Goal: Task Accomplishment & Management: Use online tool/utility

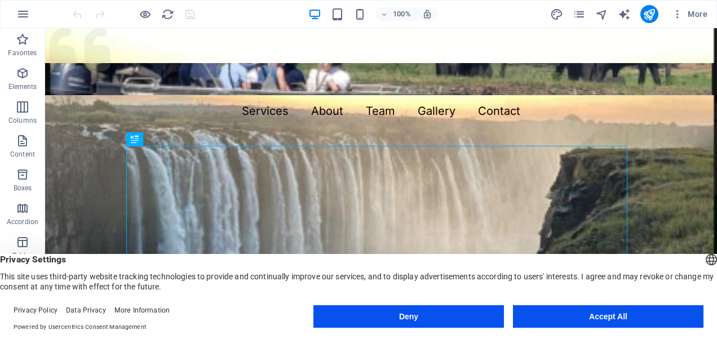
click at [589, 317] on button "Accept All" at bounding box center [608, 317] width 191 height 23
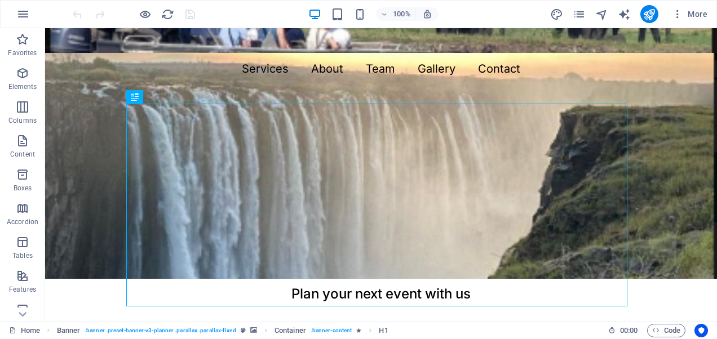
scroll to position [51, 0]
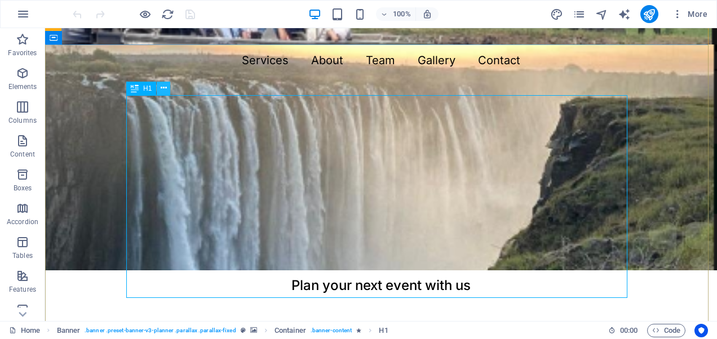
click at [164, 87] on icon at bounding box center [164, 88] width 6 height 12
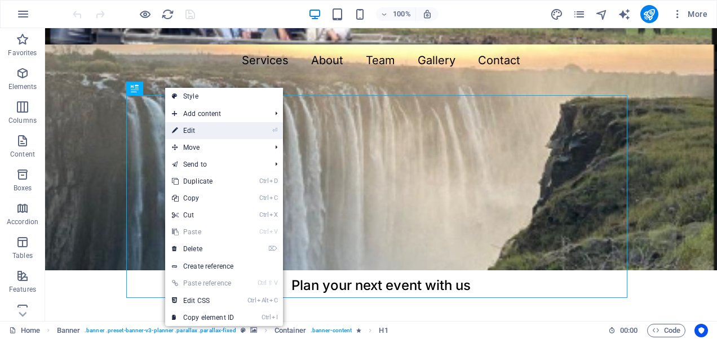
click at [188, 127] on link "⏎ Edit" at bounding box center [203, 130] width 76 height 17
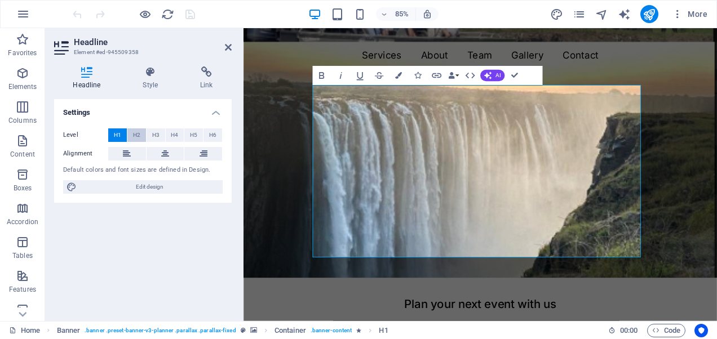
click at [138, 134] on span "H2" at bounding box center [136, 136] width 7 height 14
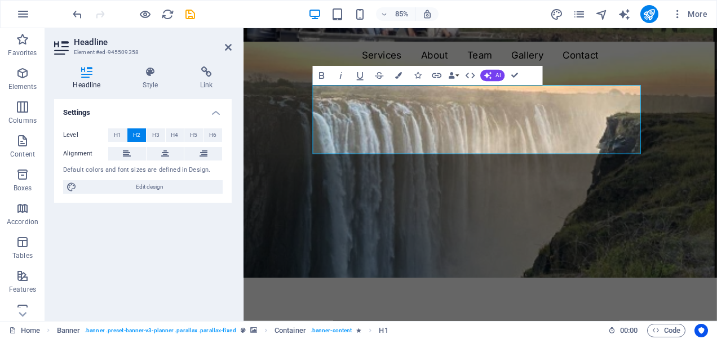
click at [311, 251] on figure at bounding box center [522, 149] width 557 height 345
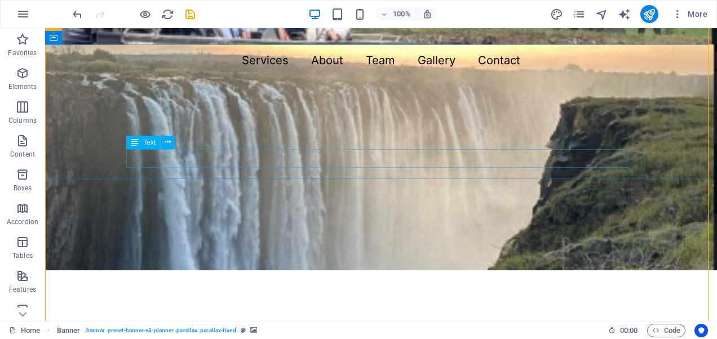
click at [356, 182] on div "Plan your next event with us" at bounding box center [381, 191] width 510 height 19
click at [167, 139] on icon at bounding box center [168, 142] width 6 height 12
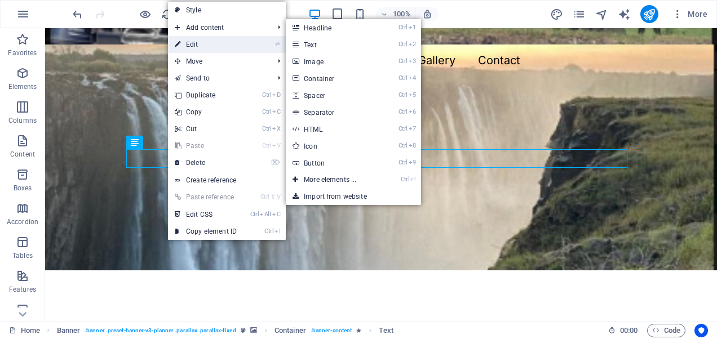
click at [213, 44] on link "⏎ Edit" at bounding box center [206, 44] width 76 height 17
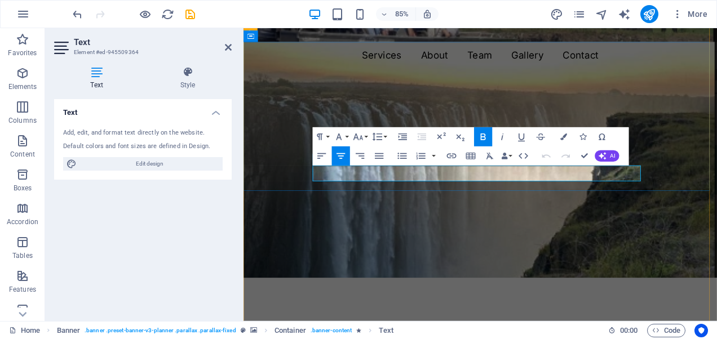
click at [518, 223] on strong "Plan your next event with us" at bounding box center [521, 231] width 179 height 16
click at [610, 222] on p "Plan your next event with us" at bounding box center [522, 231] width 395 height 19
click at [628, 253] on figure at bounding box center [522, 149] width 557 height 345
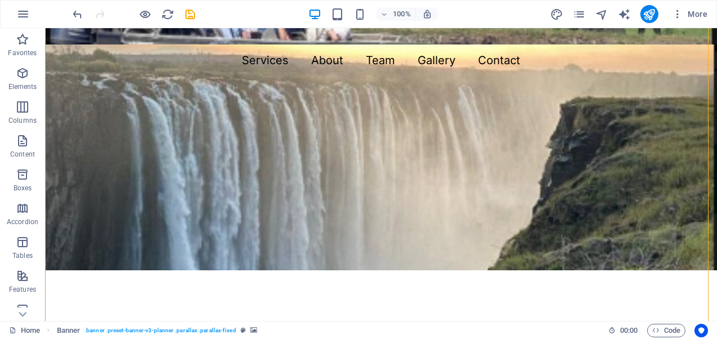
drag, startPoint x: 507, startPoint y: 254, endPoint x: 531, endPoint y: 242, distance: 26.5
click at [531, 242] on figure at bounding box center [381, 123] width 672 height 293
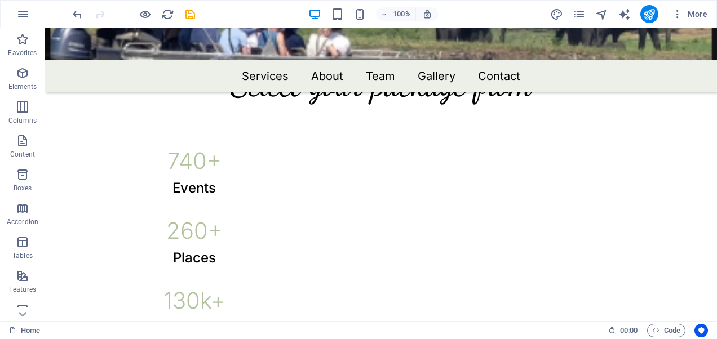
scroll to position [582, 0]
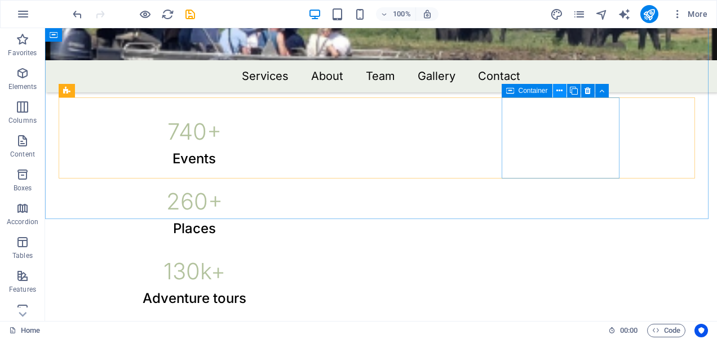
click at [560, 92] on icon at bounding box center [559, 91] width 6 height 12
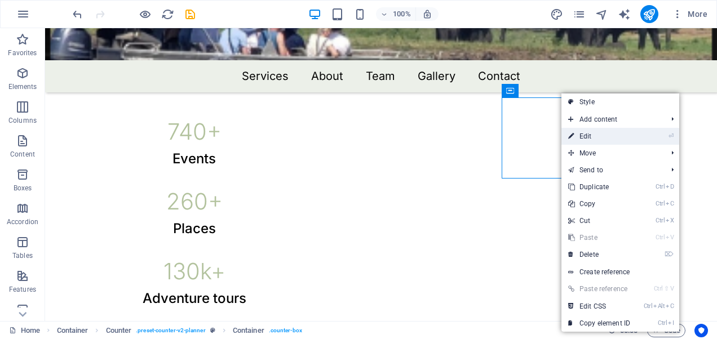
click at [583, 134] on link "⏎ Edit" at bounding box center [599, 136] width 76 height 17
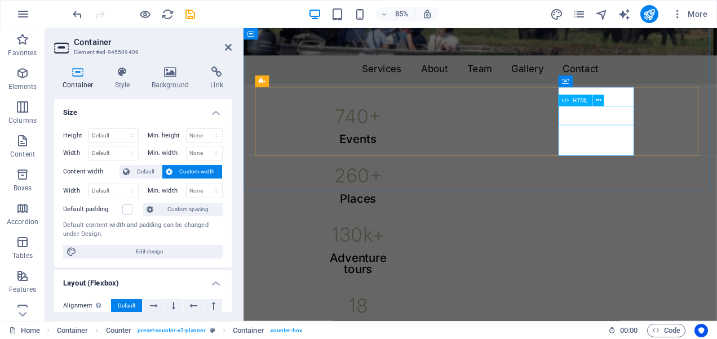
drag, startPoint x: 229, startPoint y: 119, endPoint x: 229, endPoint y: 201, distance: 81.7
click at [229, 201] on div "Height Default px rem % vh vw Min. height None px rem % vh vw Width Default px …" at bounding box center [143, 194] width 178 height 148
drag, startPoint x: 229, startPoint y: 195, endPoint x: 228, endPoint y: 227, distance: 31.6
click at [228, 227] on div "Height Default px rem % vh vw Min. height None px rem % vh vw Width Default px …" at bounding box center [143, 194] width 178 height 148
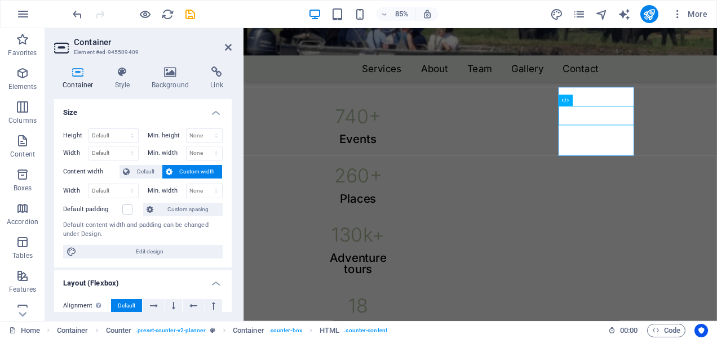
click at [228, 227] on div "Height Default px rem % vh vw Min. height None px rem % vh vw Width Default px …" at bounding box center [143, 194] width 178 height 148
click at [607, 82] on icon at bounding box center [607, 82] width 5 height 10
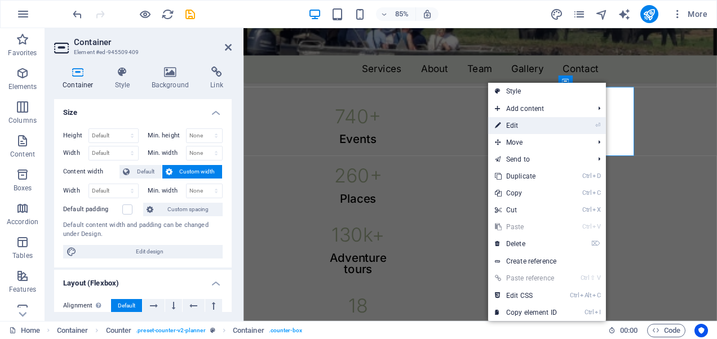
click at [511, 122] on link "⏎ Edit" at bounding box center [526, 125] width 76 height 17
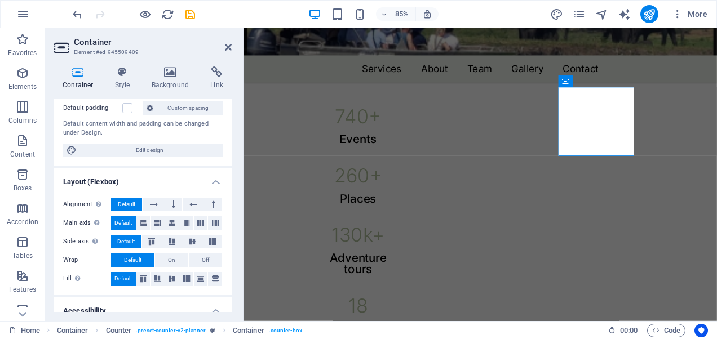
scroll to position [0, 0]
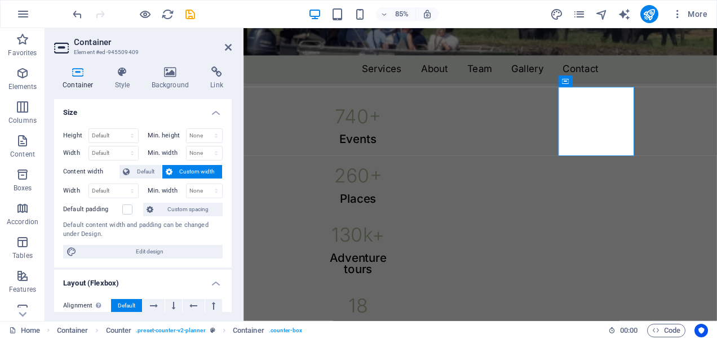
click at [77, 76] on icon at bounding box center [78, 72] width 48 height 11
click at [120, 75] on icon at bounding box center [123, 72] width 32 height 11
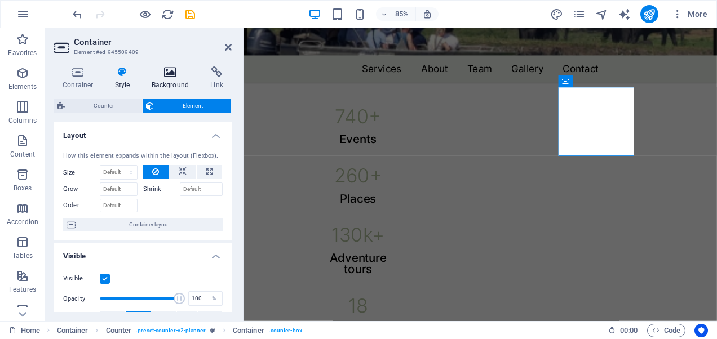
click at [165, 74] on icon at bounding box center [170, 72] width 55 height 11
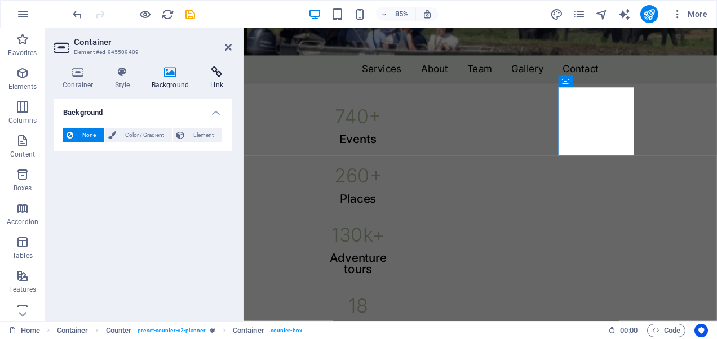
click at [213, 73] on icon at bounding box center [217, 72] width 30 height 11
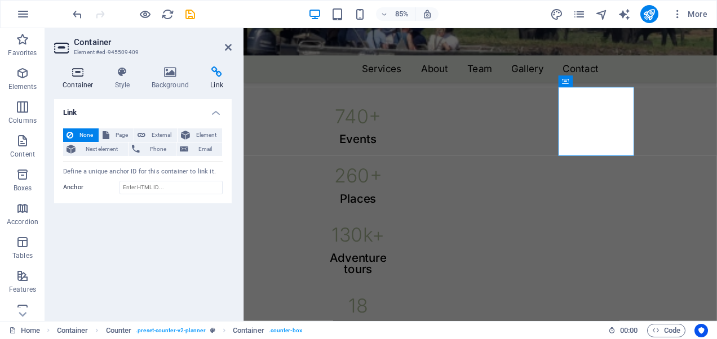
click at [73, 76] on icon at bounding box center [78, 72] width 48 height 11
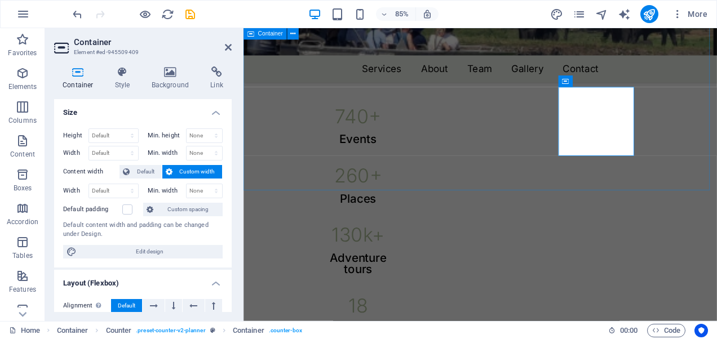
click at [717, 211] on div "Select your package from 740 + Events 260 + Places 130 k+ Adventure tours 18 Lo…" at bounding box center [522, 198] width 557 height 489
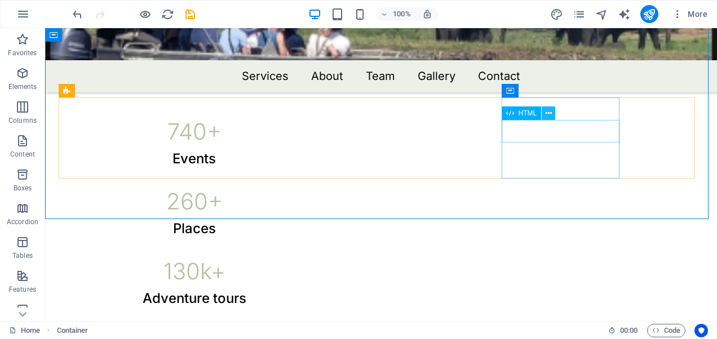
click at [547, 114] on icon at bounding box center [549, 114] width 6 height 12
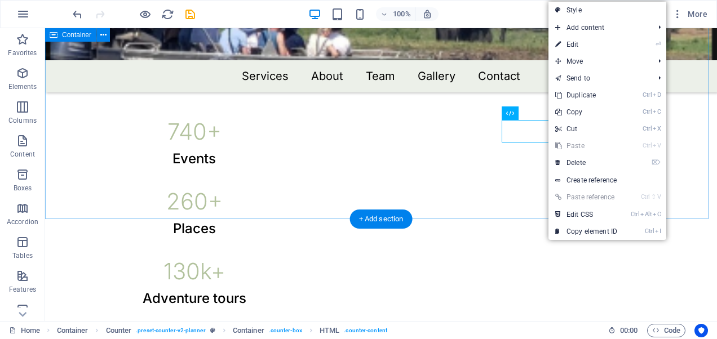
click at [498, 194] on div "Select your package from 740 + Events 260 + Places 130 k+ Adventure tours 18 Lo…" at bounding box center [381, 192] width 672 height 476
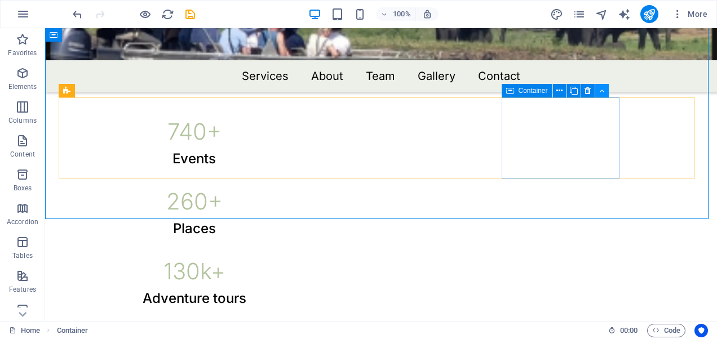
click at [602, 92] on icon at bounding box center [601, 91] width 5 height 12
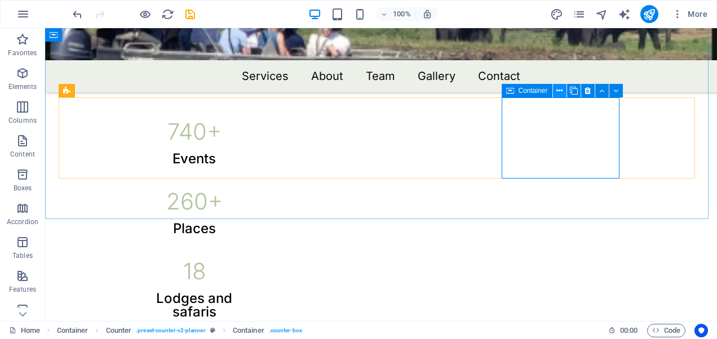
click at [561, 89] on icon at bounding box center [559, 91] width 6 height 12
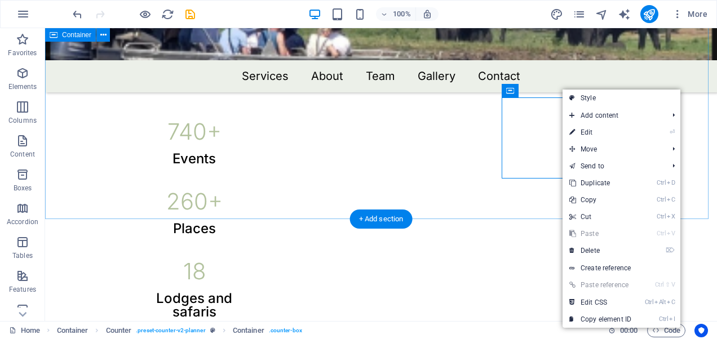
click at [458, 213] on div "Select your package from 740 + Events 260 + Places 18 Lodges and safaris 130 k+…" at bounding box center [381, 192] width 672 height 476
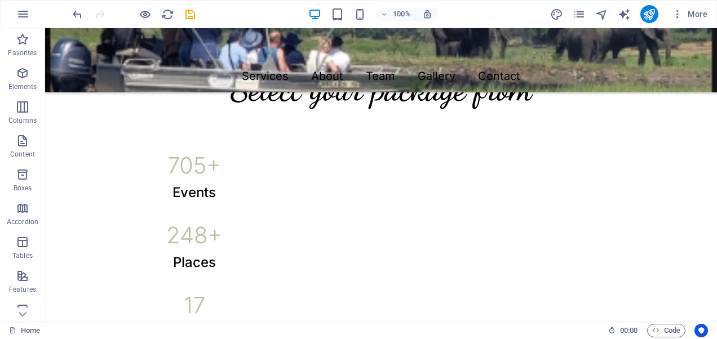
scroll to position [561, 0]
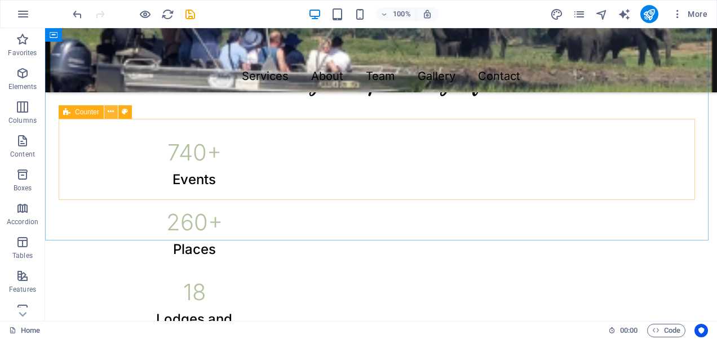
click at [109, 111] on icon at bounding box center [111, 112] width 6 height 12
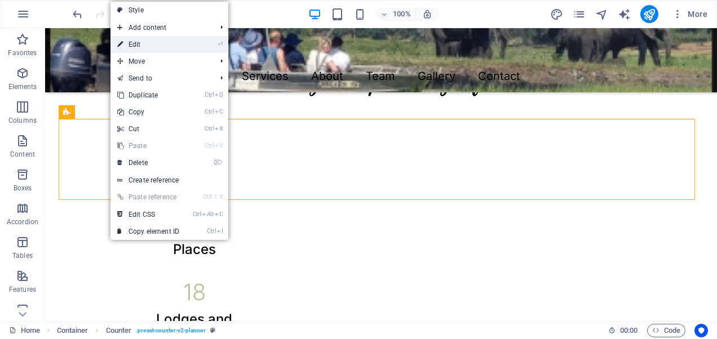
click at [140, 44] on link "⏎ Edit" at bounding box center [148, 44] width 76 height 17
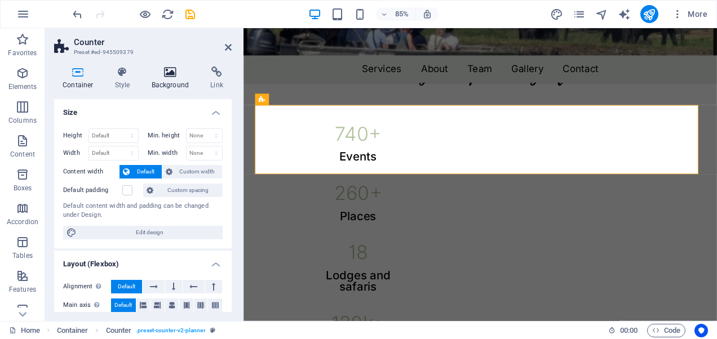
click at [165, 76] on icon at bounding box center [170, 72] width 55 height 11
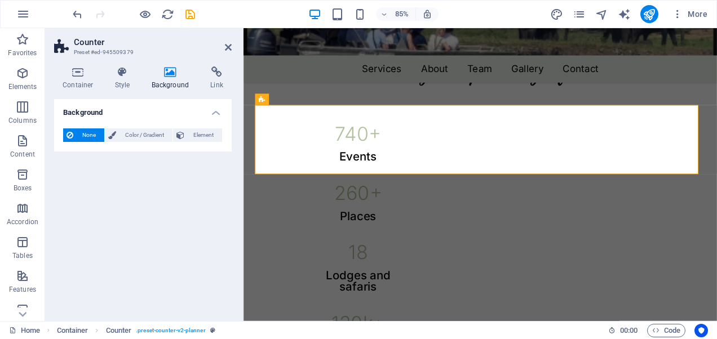
click at [88, 134] on span "None" at bounding box center [89, 136] width 24 height 14
click at [129, 134] on span "Color / Gradient" at bounding box center [145, 136] width 50 height 14
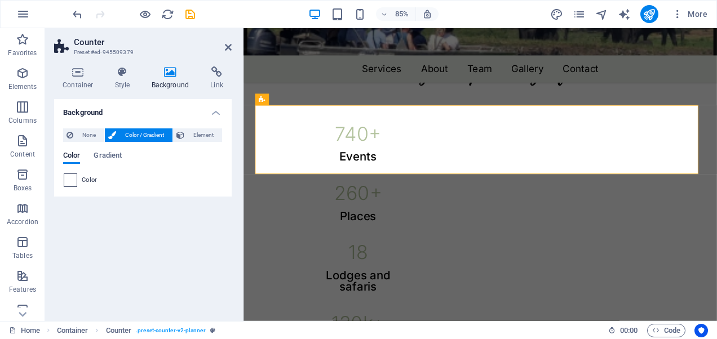
click at [72, 177] on span at bounding box center [70, 180] width 12 height 12
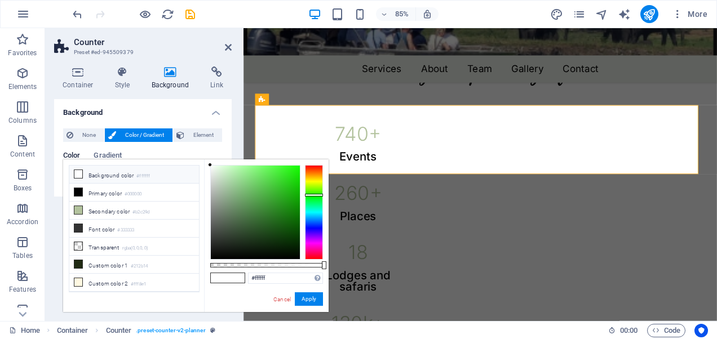
click at [311, 195] on div at bounding box center [314, 212] width 18 height 95
type input "#3da134"
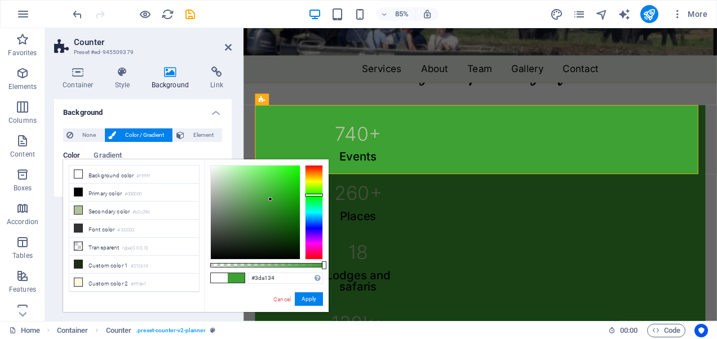
click at [271, 200] on div at bounding box center [255, 213] width 89 height 94
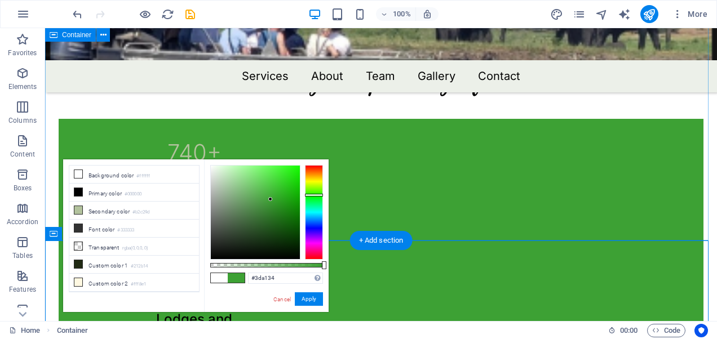
click at [603, 220] on div "Select your package from 740 + Events 260 + Places 18 Lodges and safaris 130 k+…" at bounding box center [381, 213] width 672 height 476
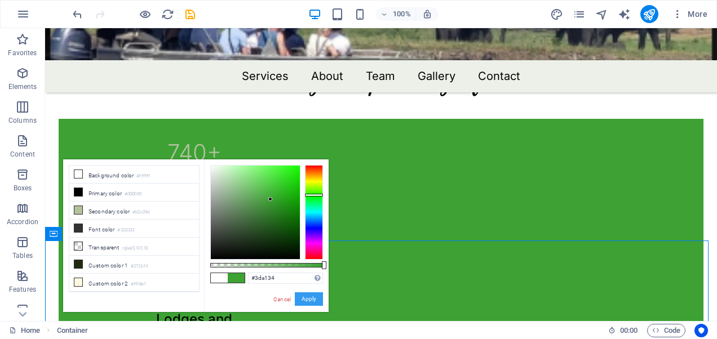
click at [307, 296] on button "Apply" at bounding box center [309, 300] width 28 height 14
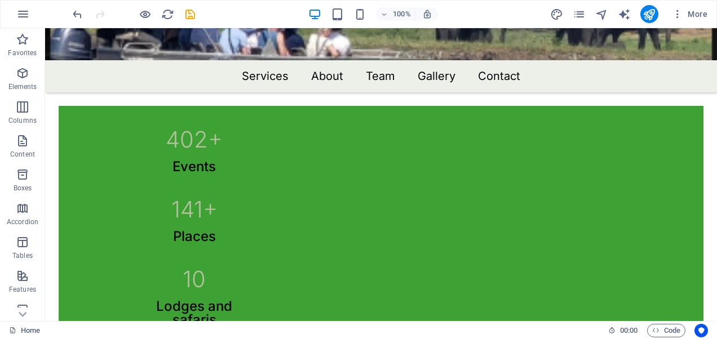
scroll to position [586, 0]
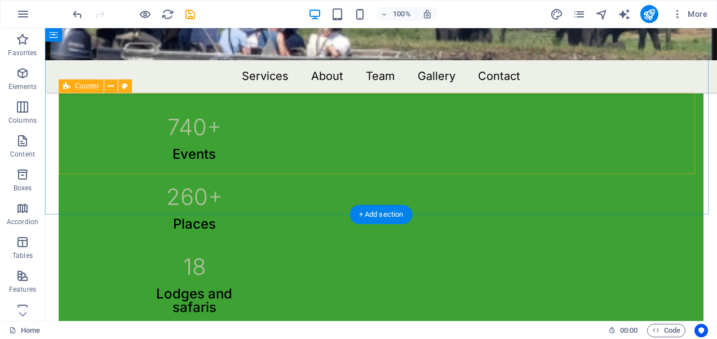
click at [656, 98] on div "740 + Events 260 + Places 18 Lodges and safaris 130 k+ Adventure tours" at bounding box center [381, 239] width 645 height 291
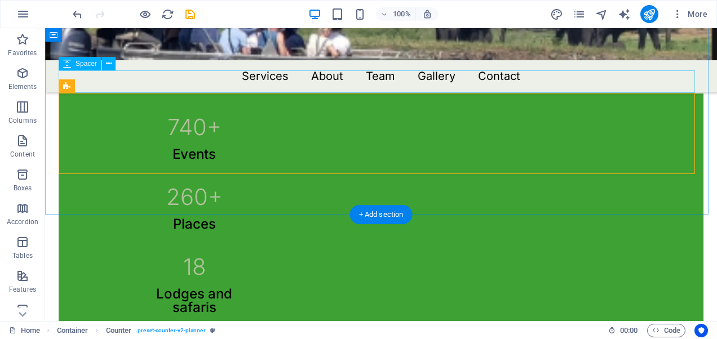
click at [671, 79] on div at bounding box center [381, 82] width 645 height 23
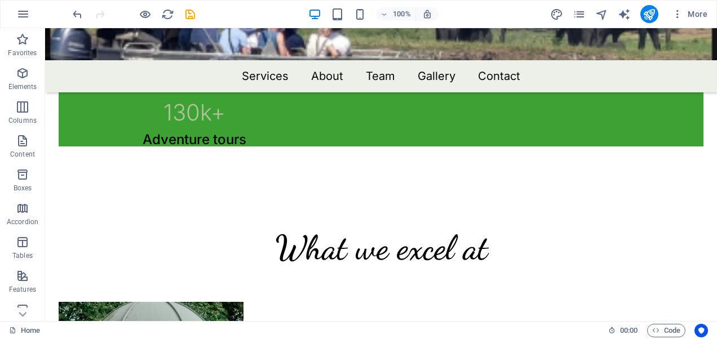
scroll to position [829, 0]
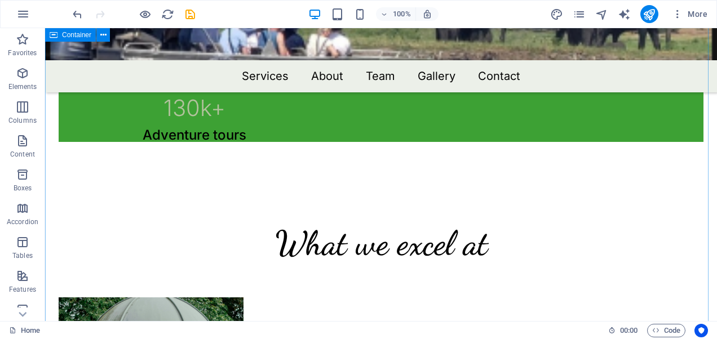
click at [122, 34] on icon at bounding box center [124, 35] width 8 height 12
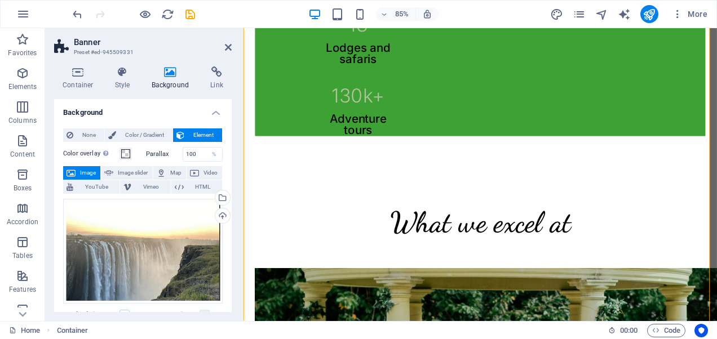
scroll to position [81, 0]
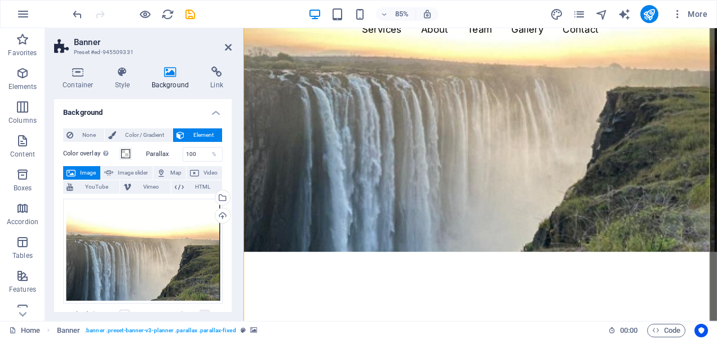
drag, startPoint x: 229, startPoint y: 145, endPoint x: 225, endPoint y: 180, distance: 35.1
click at [225, 180] on div "None Color / Gradient Element Stretch background to full-width Color overlay Pl…" at bounding box center [143, 325] width 178 height 411
click at [228, 47] on icon at bounding box center [228, 47] width 7 height 9
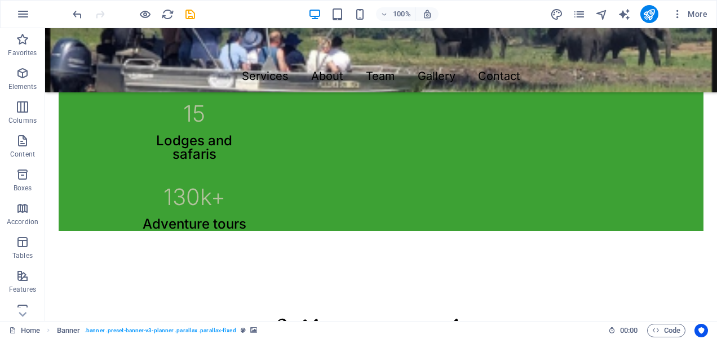
scroll to position [825, 0]
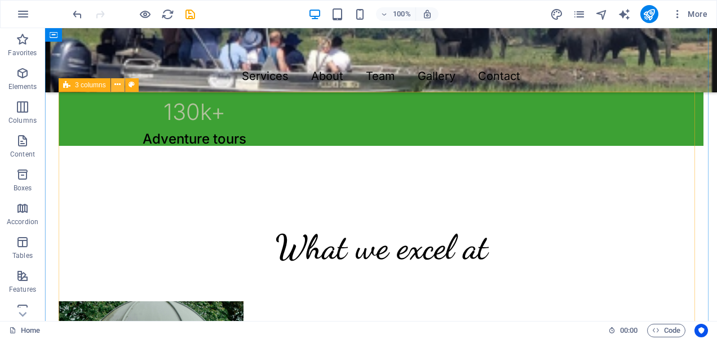
click at [117, 84] on icon at bounding box center [117, 85] width 6 height 12
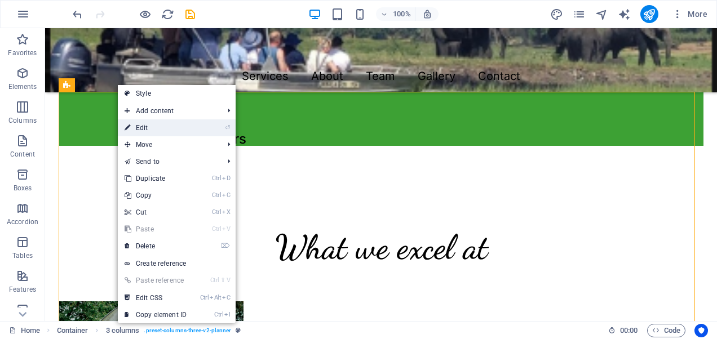
click at [142, 125] on link "⏎ Edit" at bounding box center [156, 128] width 76 height 17
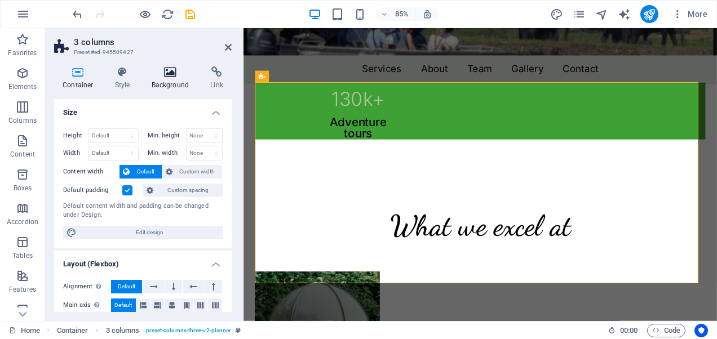
click at [171, 74] on icon at bounding box center [170, 72] width 55 height 11
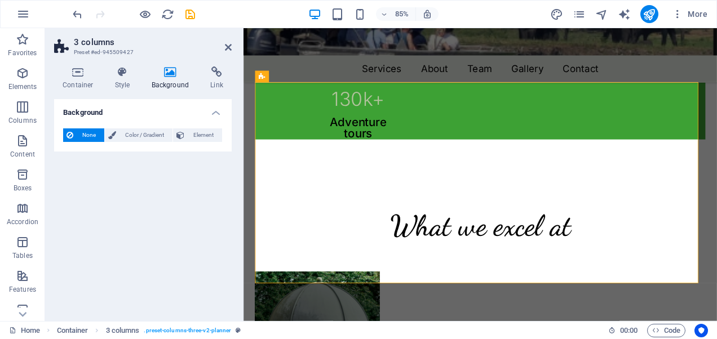
click at [171, 74] on icon at bounding box center [170, 72] width 55 height 11
click at [82, 77] on icon at bounding box center [78, 72] width 48 height 11
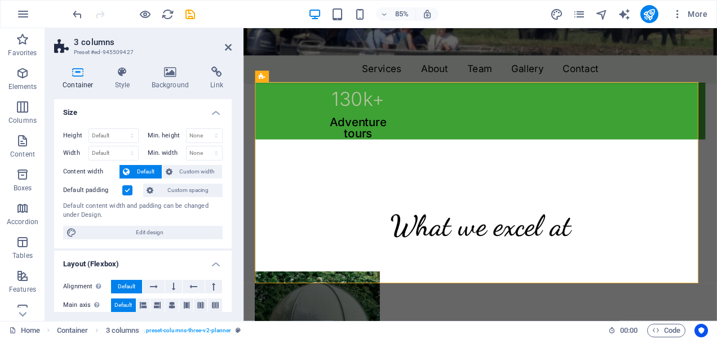
drag, startPoint x: 228, startPoint y: 126, endPoint x: 225, endPoint y: 162, distance: 35.6
click at [226, 168] on div "Height Default px rem % vh vw Min. height None px rem % vh vw Width Default px …" at bounding box center [143, 184] width 178 height 129
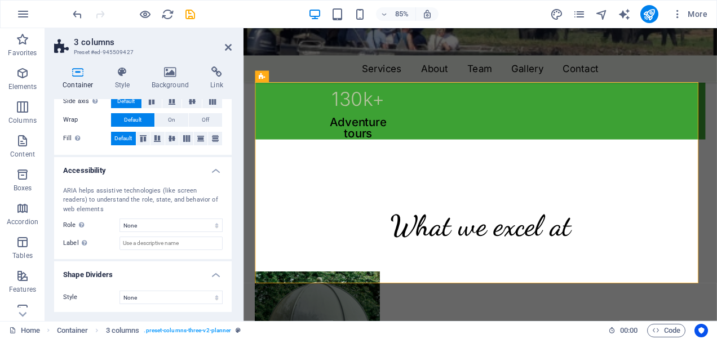
scroll to position [0, 0]
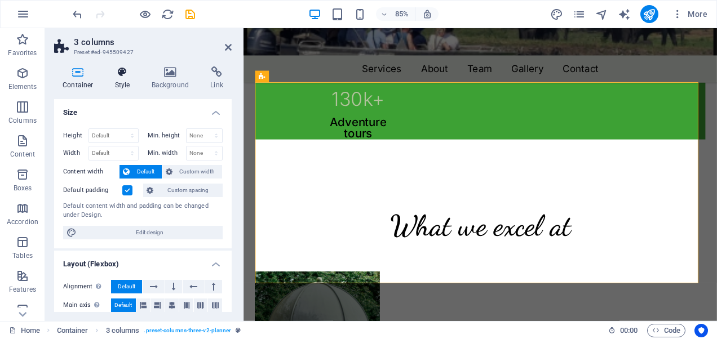
click at [128, 76] on icon at bounding box center [123, 72] width 32 height 11
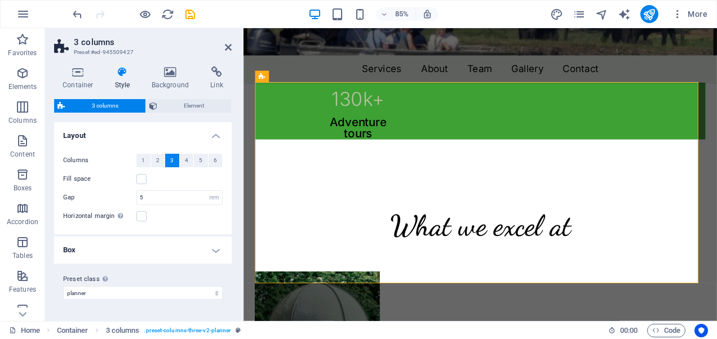
click at [128, 76] on icon at bounding box center [123, 72] width 32 height 11
click at [128, 77] on icon at bounding box center [123, 72] width 32 height 11
click at [187, 110] on span "Element" at bounding box center [195, 106] width 68 height 14
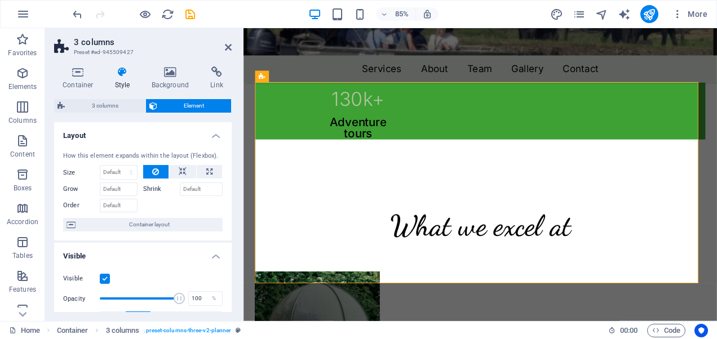
drag, startPoint x: 229, startPoint y: 126, endPoint x: 229, endPoint y: 159, distance: 32.7
click at [229, 159] on li "Layout How this element expands within the layout (Flexbox). Size Default auto …" at bounding box center [143, 181] width 178 height 119
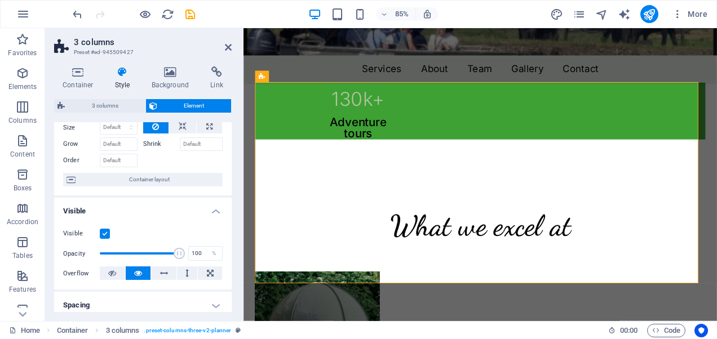
drag, startPoint x: 229, startPoint y: 176, endPoint x: 227, endPoint y: 250, distance: 73.9
click at [227, 254] on ul "Layout How this element expands within the layout (Flexbox). Size Default auto …" at bounding box center [143, 315] width 178 height 477
drag, startPoint x: 229, startPoint y: 190, endPoint x: 226, endPoint y: 256, distance: 66.0
click at [226, 256] on ul "Layout How this element expands within the layout (Flexbox). Size Default auto …" at bounding box center [143, 315] width 178 height 477
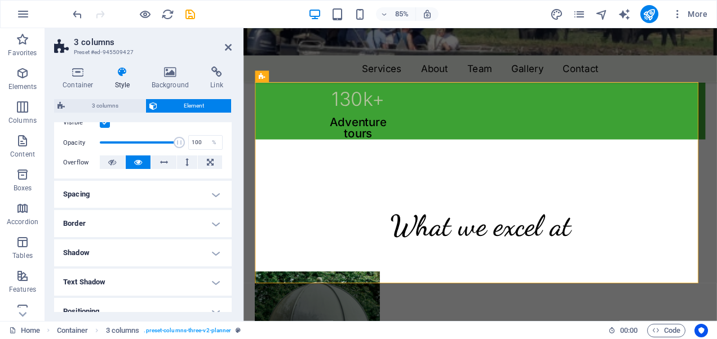
scroll to position [0, 0]
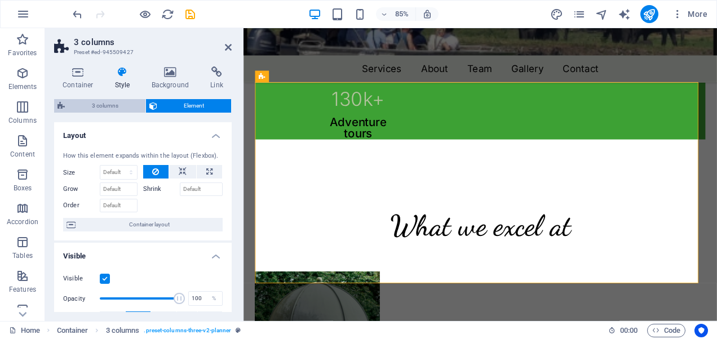
click at [116, 104] on span "3 columns" at bounding box center [105, 106] width 74 height 14
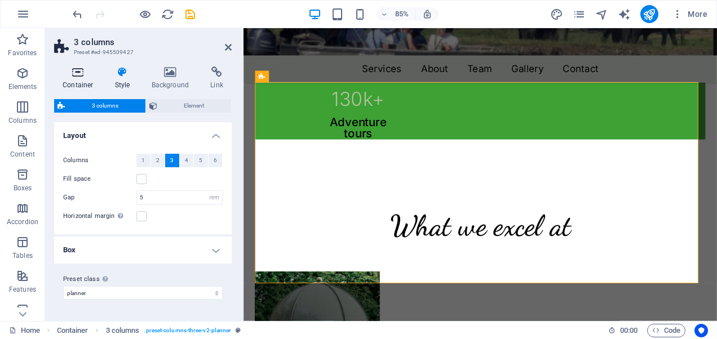
click at [79, 76] on icon at bounding box center [78, 72] width 48 height 11
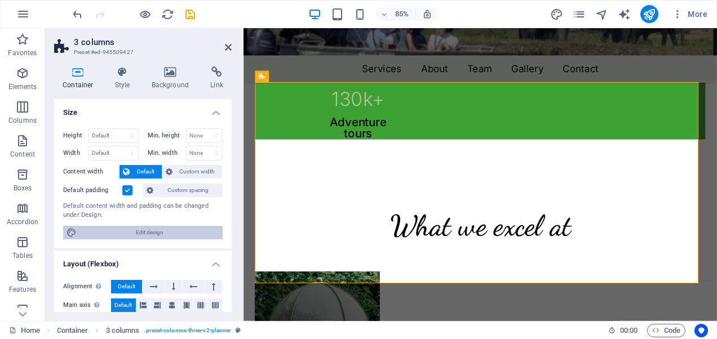
click at [134, 227] on span "Edit design" at bounding box center [149, 233] width 139 height 14
select select "rem"
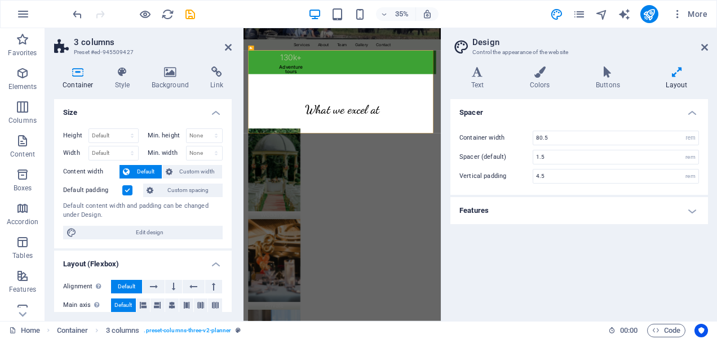
click at [607, 207] on h4 "Features" at bounding box center [579, 210] width 258 height 27
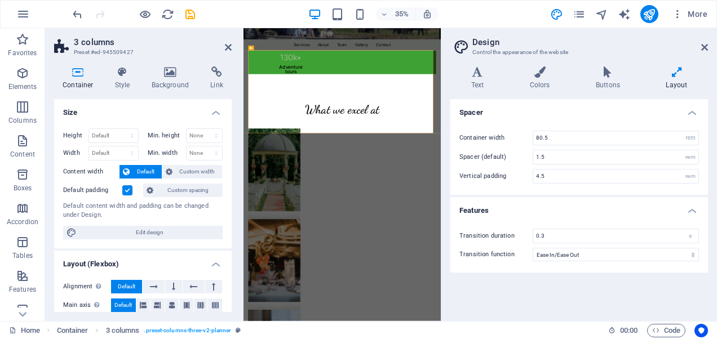
click at [605, 207] on h4 "Features" at bounding box center [579, 207] width 258 height 20
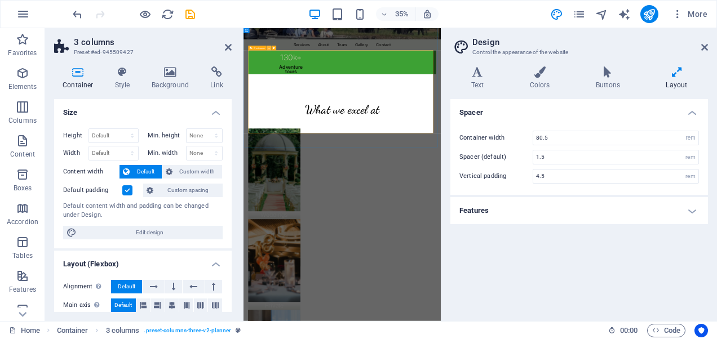
click at [269, 48] on icon at bounding box center [269, 48] width 2 height 4
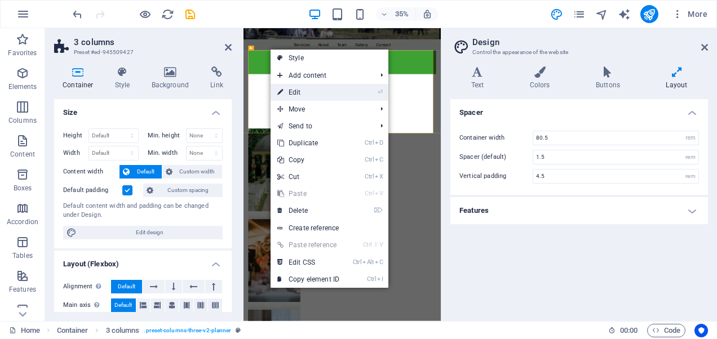
click at [294, 91] on link "⏎ Edit" at bounding box center [309, 92] width 76 height 17
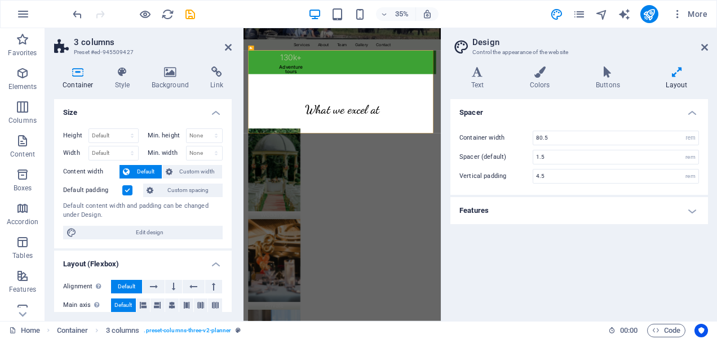
click at [232, 158] on div "Container Style Background Link Size Height Default px rem % vh vw Min. height …" at bounding box center [143, 190] width 196 height 264
click at [274, 47] on icon at bounding box center [274, 48] width 2 height 4
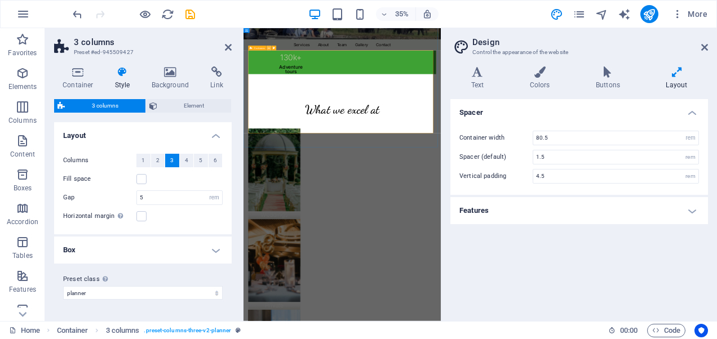
click at [267, 49] on button at bounding box center [269, 48] width 5 height 5
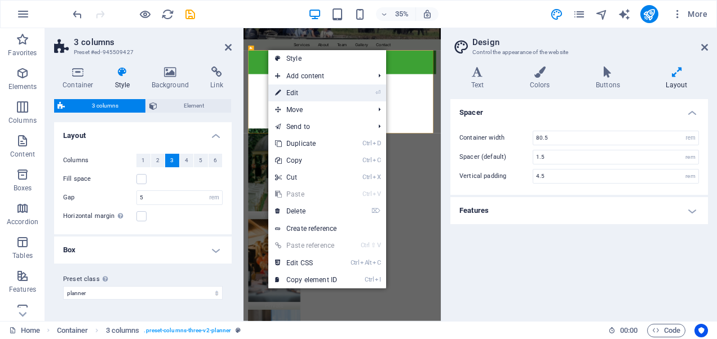
click at [285, 91] on link "⏎ Edit" at bounding box center [306, 93] width 76 height 17
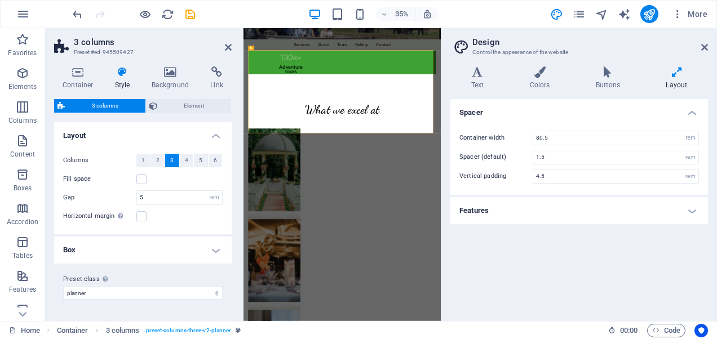
click at [122, 79] on h4 "Style" at bounding box center [125, 79] width 37 height 24
click at [83, 72] on icon at bounding box center [78, 72] width 48 height 11
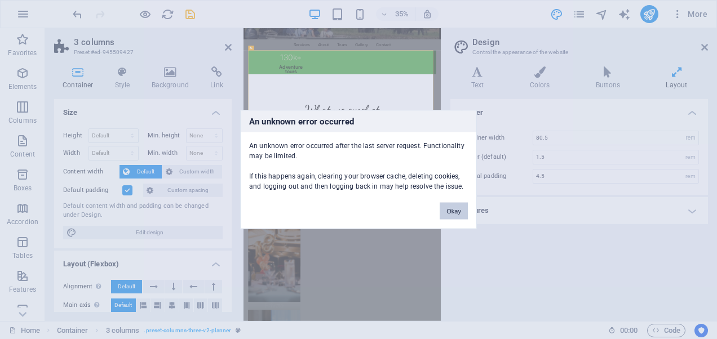
click at [446, 207] on button "Okay" at bounding box center [454, 211] width 28 height 17
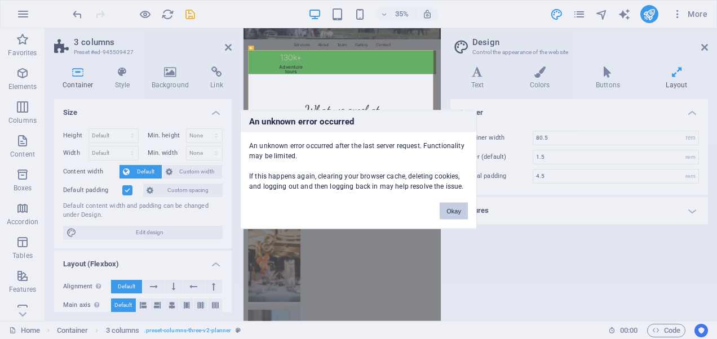
click at [452, 209] on button "Okay" at bounding box center [454, 211] width 28 height 17
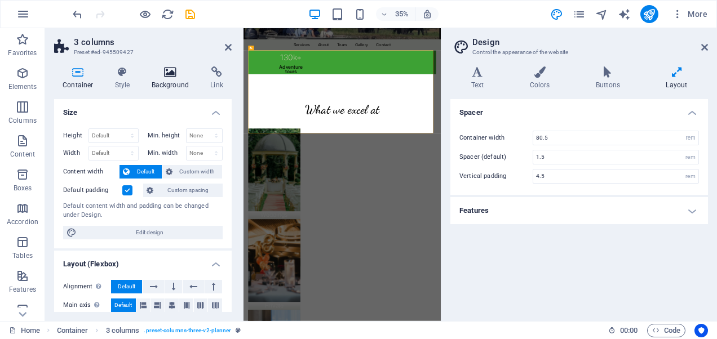
click at [181, 74] on icon at bounding box center [170, 72] width 55 height 11
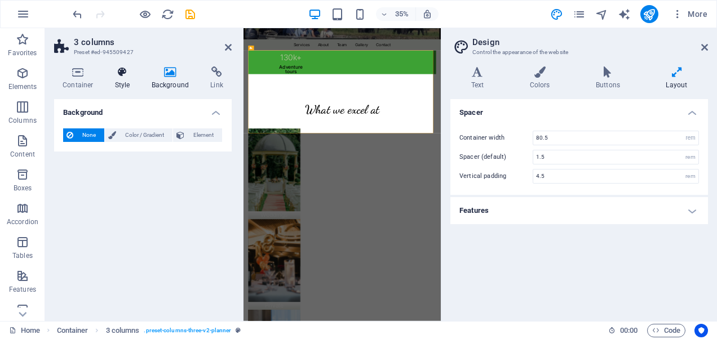
click at [118, 77] on icon at bounding box center [123, 72] width 32 height 11
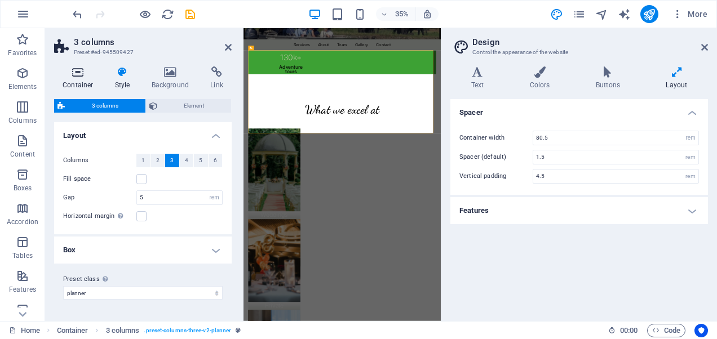
click at [76, 73] on icon at bounding box center [78, 72] width 48 height 11
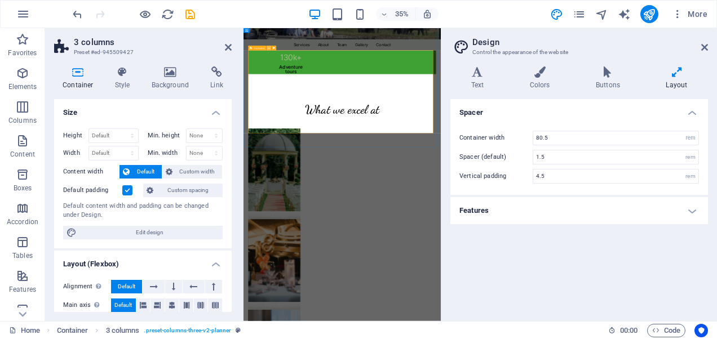
click at [269, 48] on icon at bounding box center [269, 48] width 2 height 4
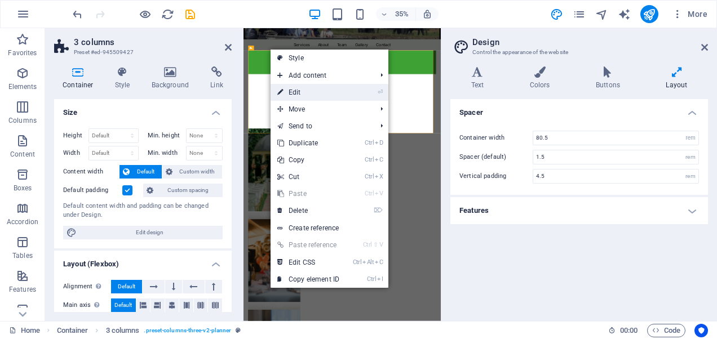
click at [291, 91] on link "⏎ Edit" at bounding box center [309, 92] width 76 height 17
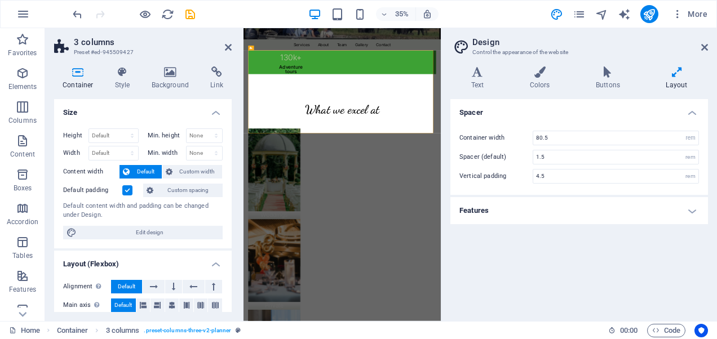
drag, startPoint x: 232, startPoint y: 183, endPoint x: 231, endPoint y: 196, distance: 13.0
click at [231, 196] on div "Container Style Background Link Size Height Default px rem % vh vw Min. height …" at bounding box center [143, 190] width 196 height 264
drag, startPoint x: 228, startPoint y: 193, endPoint x: 229, endPoint y: 213, distance: 19.7
click at [229, 215] on div "Height Default px rem % vh vw Min. height None px rem % vh vw Width Default px …" at bounding box center [143, 184] width 178 height 129
drag, startPoint x: 232, startPoint y: 201, endPoint x: 233, endPoint y: 226, distance: 24.9
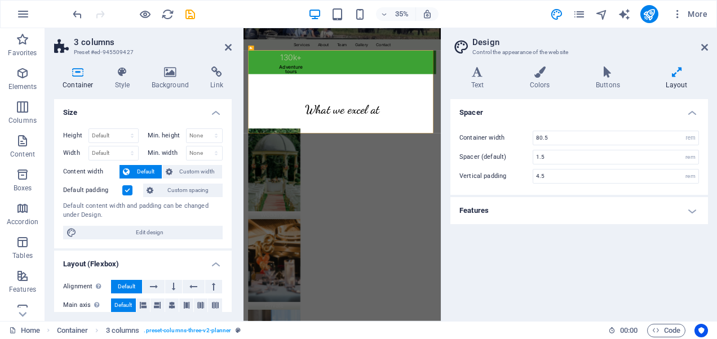
click at [233, 226] on div "Container Style Background Link Size Height Default px rem % vh vw Min. height …" at bounding box center [143, 190] width 196 height 264
drag, startPoint x: 231, startPoint y: 171, endPoint x: 230, endPoint y: 203, distance: 31.6
click at [230, 203] on div "Container Style Background Link Size Height Default px rem % vh vw Min. height …" at bounding box center [143, 190] width 196 height 264
click at [170, 77] on icon at bounding box center [170, 72] width 55 height 11
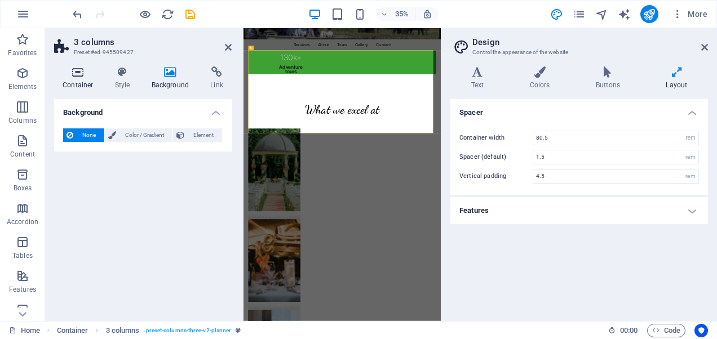
click at [78, 78] on h4 "Container" at bounding box center [80, 79] width 52 height 24
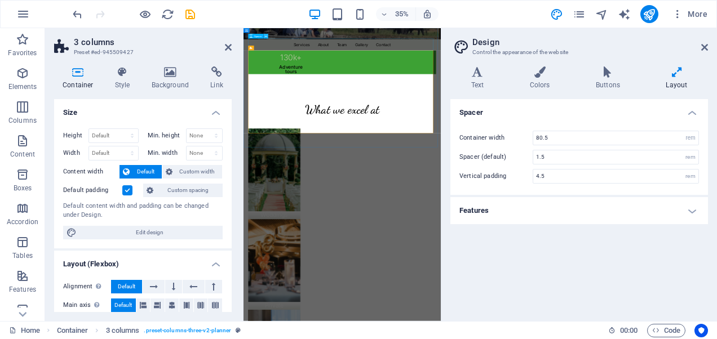
click at [265, 36] on icon at bounding box center [266, 36] width 2 height 4
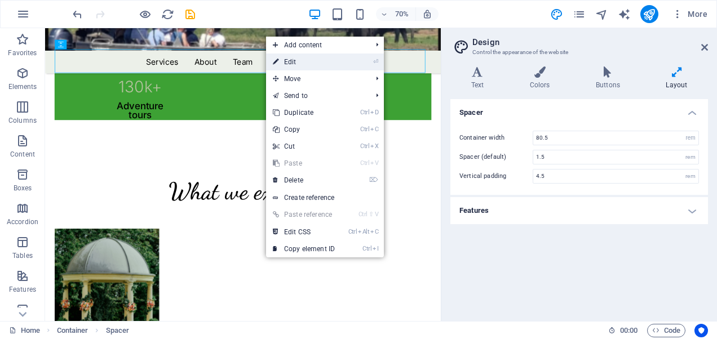
click at [290, 64] on link "⏎ Edit" at bounding box center [304, 62] width 76 height 17
select select "px"
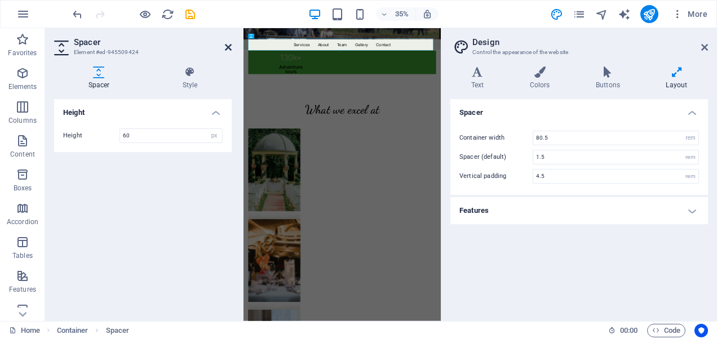
click at [225, 46] on icon at bounding box center [228, 47] width 7 height 9
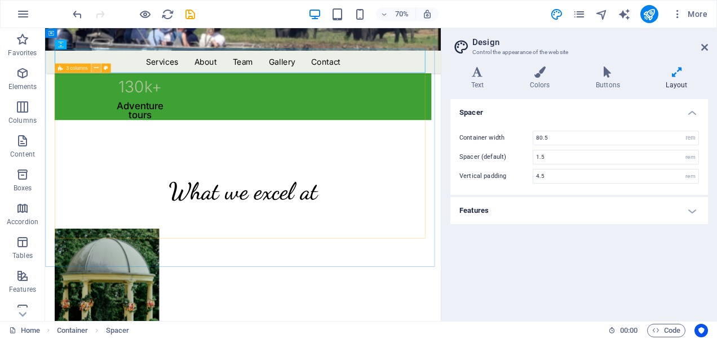
click at [95, 69] on icon at bounding box center [96, 68] width 5 height 8
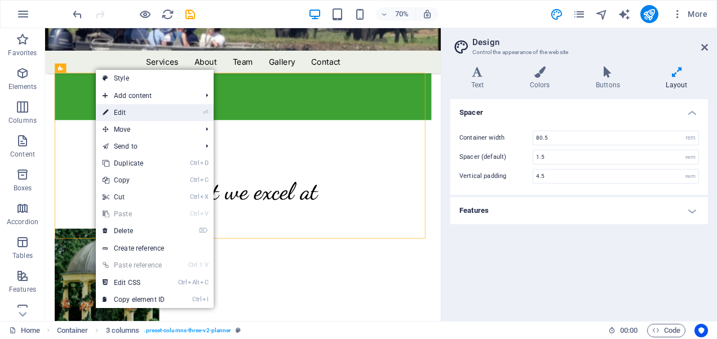
click at [112, 112] on link "⏎ Edit" at bounding box center [134, 112] width 76 height 17
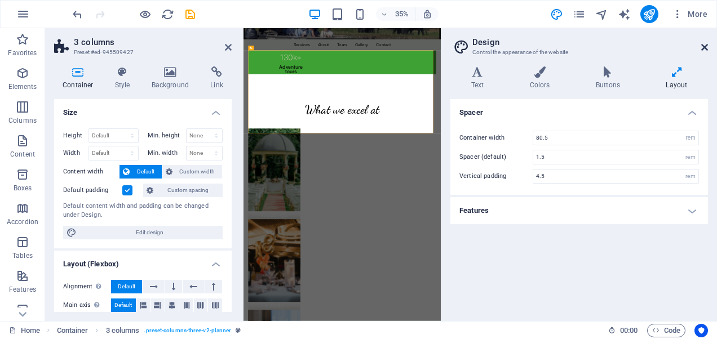
click at [702, 48] on icon at bounding box center [704, 47] width 7 height 9
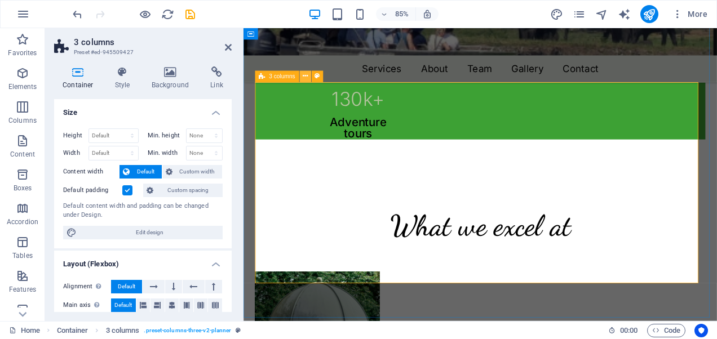
click at [307, 77] on icon at bounding box center [305, 77] width 5 height 10
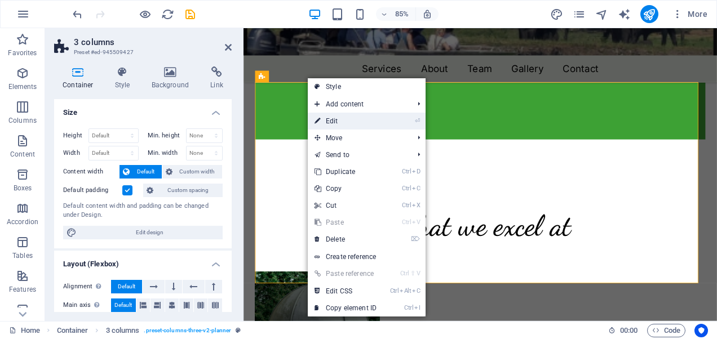
click at [333, 119] on link "⏎ Edit" at bounding box center [346, 121] width 76 height 17
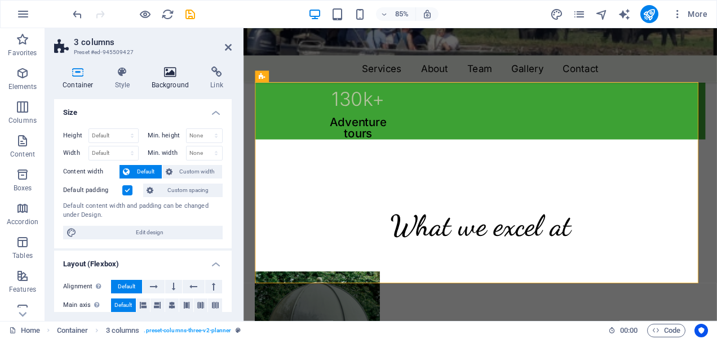
click at [166, 72] on icon at bounding box center [170, 72] width 55 height 11
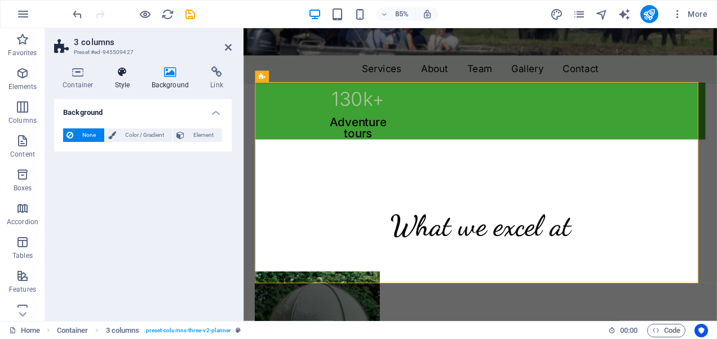
click at [127, 76] on icon at bounding box center [123, 72] width 32 height 11
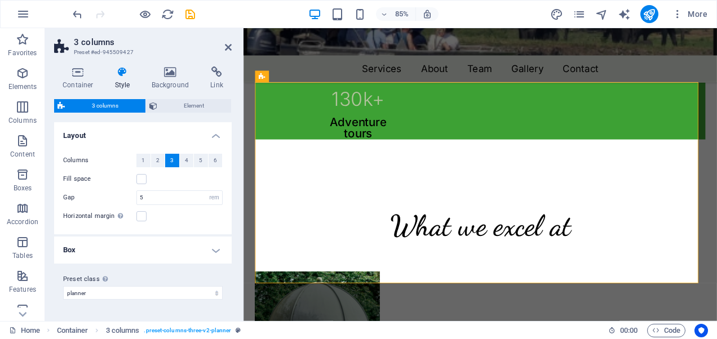
click at [216, 252] on h4 "Box" at bounding box center [143, 250] width 178 height 27
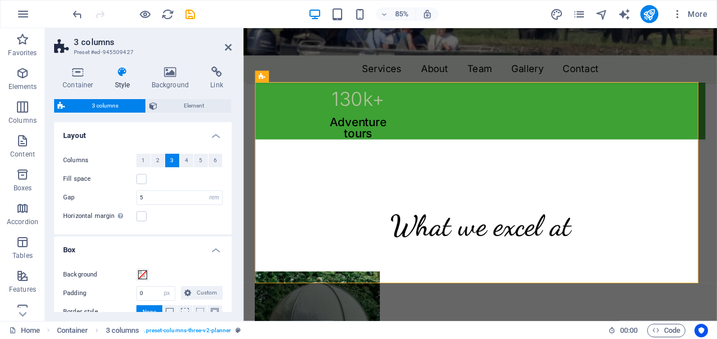
drag, startPoint x: 232, startPoint y: 203, endPoint x: 232, endPoint y: 235, distance: 31.6
click at [232, 235] on div "Container Style Background Link Size Height Default px rem % vh vw Min. height …" at bounding box center [143, 190] width 196 height 264
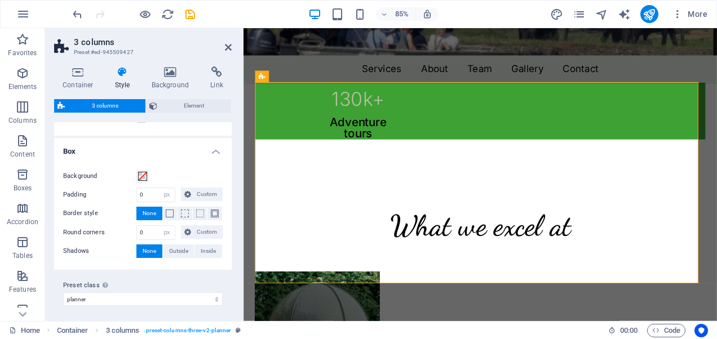
scroll to position [100, 0]
click at [142, 174] on span at bounding box center [142, 175] width 9 height 9
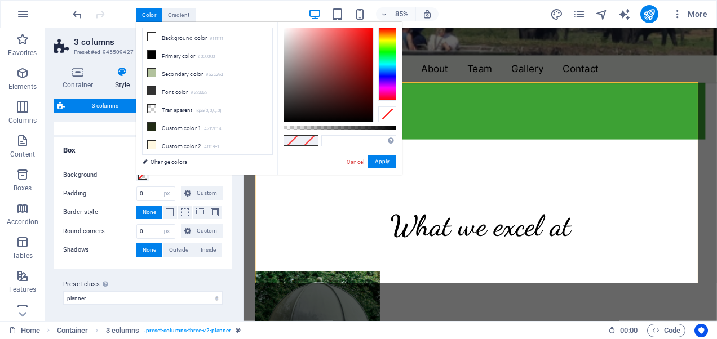
click at [106, 145] on h4 "Box" at bounding box center [143, 147] width 178 height 20
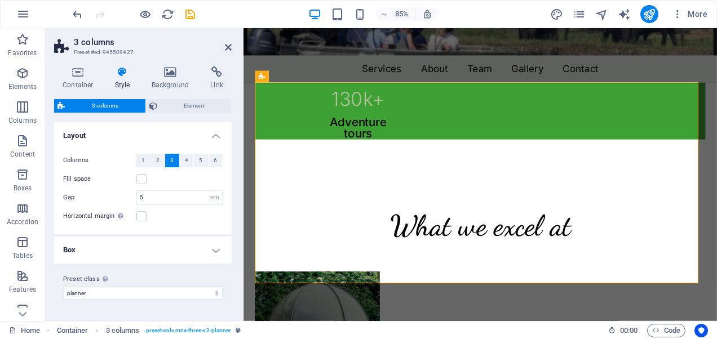
click at [207, 249] on h4 "Box" at bounding box center [143, 250] width 178 height 27
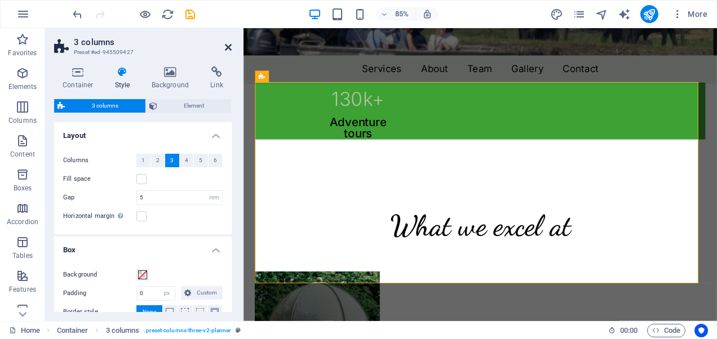
click at [229, 44] on icon at bounding box center [228, 47] width 7 height 9
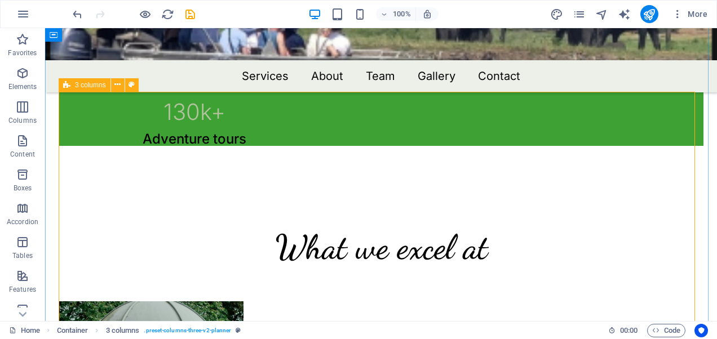
click at [66, 85] on icon at bounding box center [66, 85] width 7 height 14
click at [134, 84] on icon at bounding box center [132, 85] width 6 height 12
select select "rem"
select select "px"
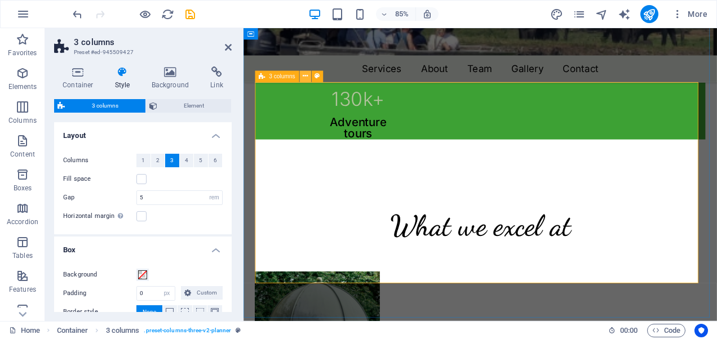
click at [307, 73] on icon at bounding box center [305, 77] width 5 height 10
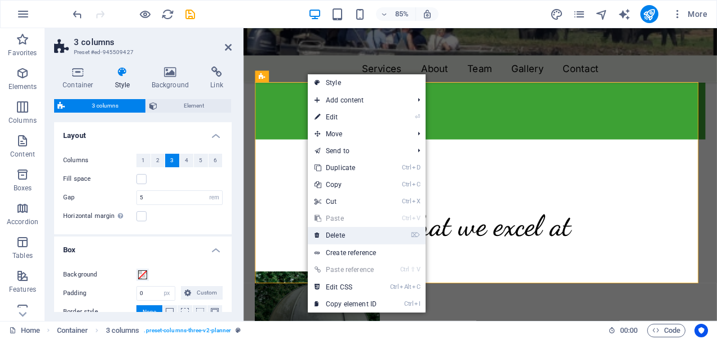
click at [334, 233] on link "⌦ Delete" at bounding box center [346, 235] width 76 height 17
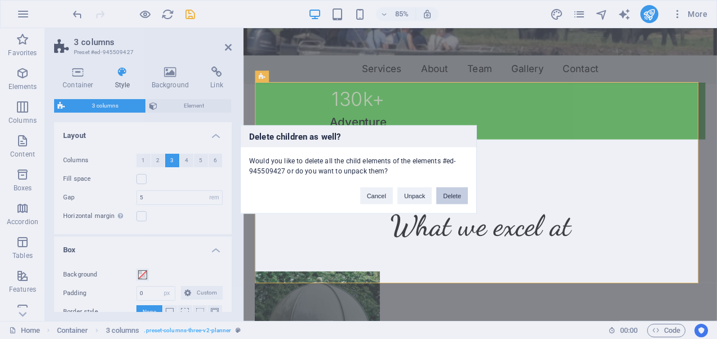
click at [446, 195] on button "Delete" at bounding box center [452, 196] width 32 height 17
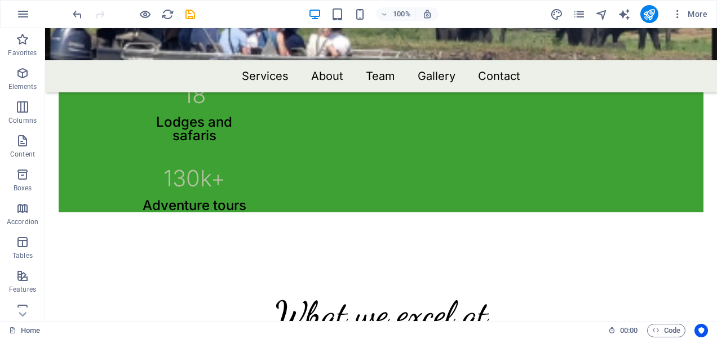
scroll to position [766, 0]
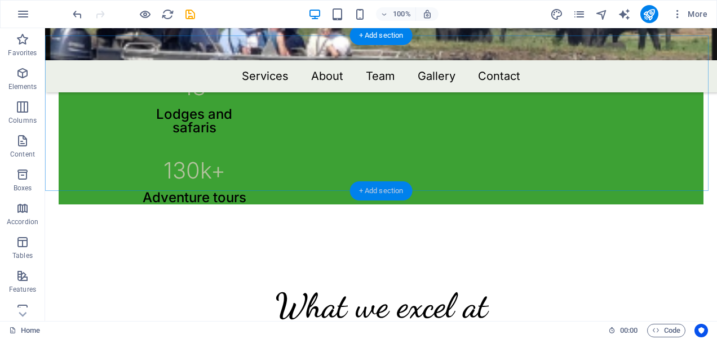
click at [368, 187] on div "+ Add section" at bounding box center [381, 191] width 63 height 19
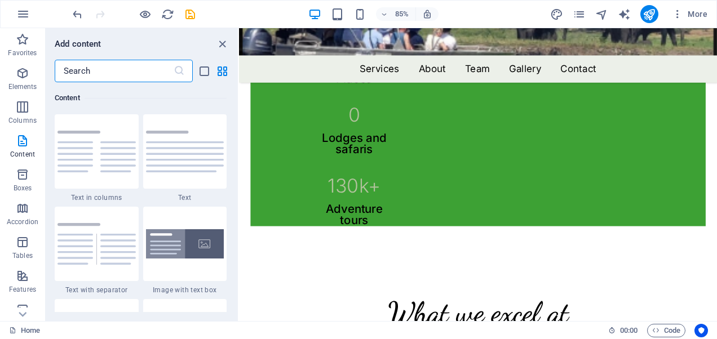
scroll to position [733, 0]
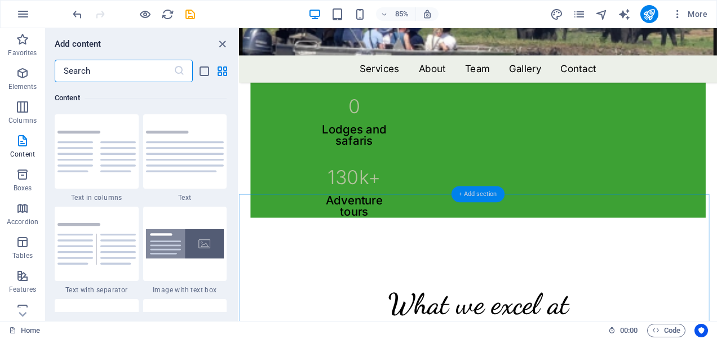
click at [475, 196] on div "+ Add section" at bounding box center [478, 195] width 53 height 16
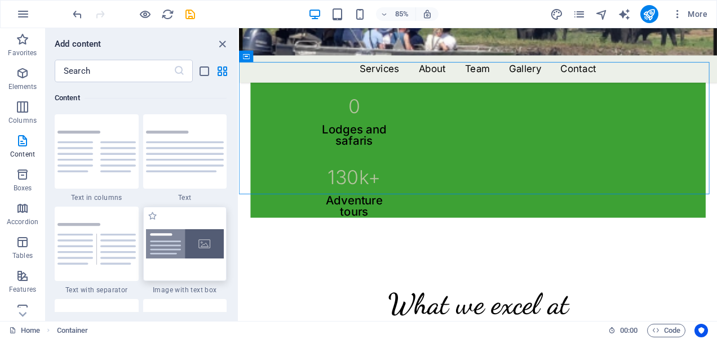
click at [170, 241] on img at bounding box center [185, 244] width 78 height 30
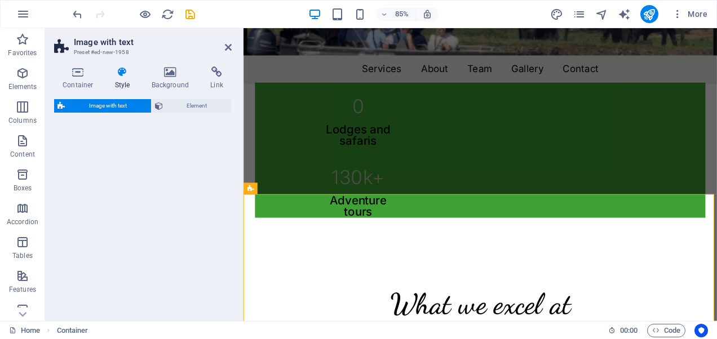
select select "rem"
select select "px"
select select "preset-text-with-image-v4-boxed"
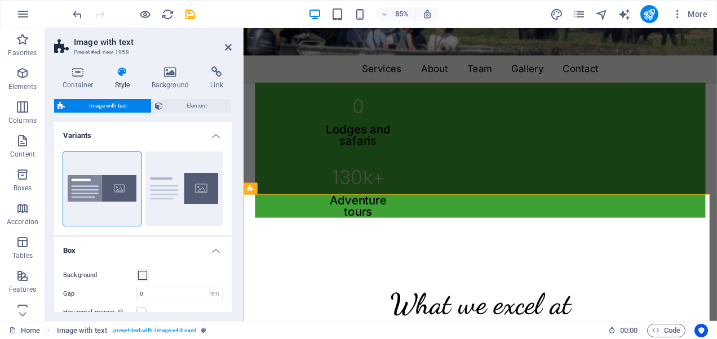
drag, startPoint x: 228, startPoint y: 157, endPoint x: 228, endPoint y: 169, distance: 11.3
click at [228, 169] on div "Boxed Default" at bounding box center [143, 189] width 178 height 92
drag, startPoint x: 232, startPoint y: 148, endPoint x: 233, endPoint y: 190, distance: 42.3
click at [233, 190] on div "Container Style Background Link Size Height Default px rem % vh vw Min. height …" at bounding box center [143, 190] width 196 height 264
drag, startPoint x: 232, startPoint y: 188, endPoint x: 230, endPoint y: 231, distance: 42.9
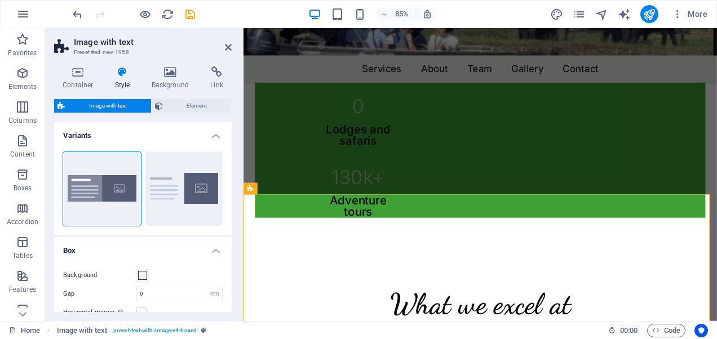
click at [230, 231] on div "Container Style Background Link Size Height Default px rem % vh vw Min. height …" at bounding box center [143, 190] width 196 height 264
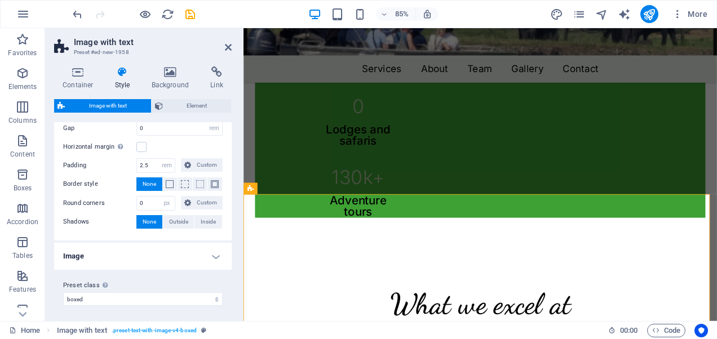
scroll to position [167, 0]
click at [212, 258] on h4 "Image" at bounding box center [143, 255] width 178 height 27
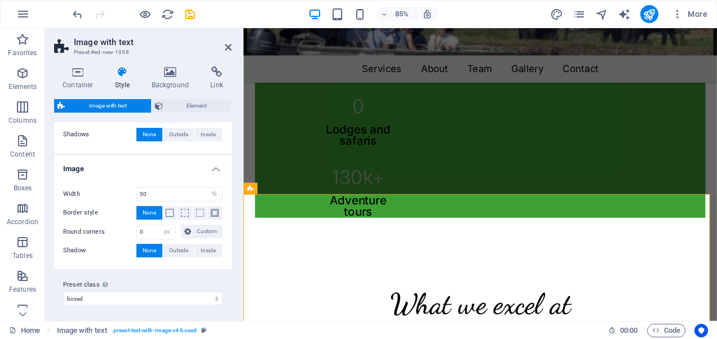
scroll to position [0, 0]
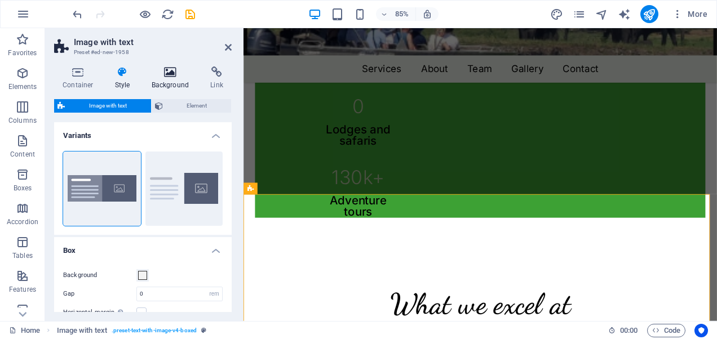
click at [167, 67] on icon at bounding box center [170, 72] width 55 height 11
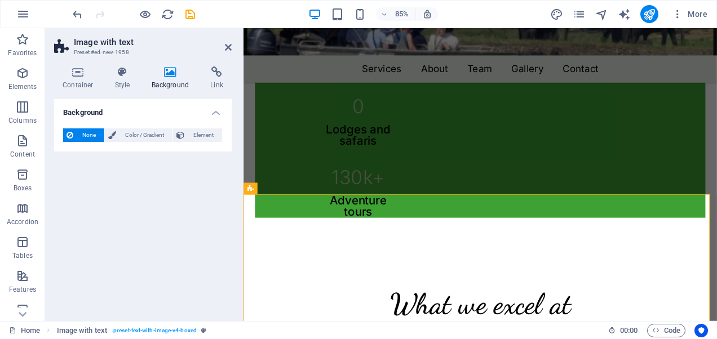
click at [167, 67] on icon at bounding box center [170, 72] width 55 height 11
click at [168, 74] on icon at bounding box center [170, 72] width 55 height 11
click at [115, 69] on icon at bounding box center [123, 72] width 32 height 11
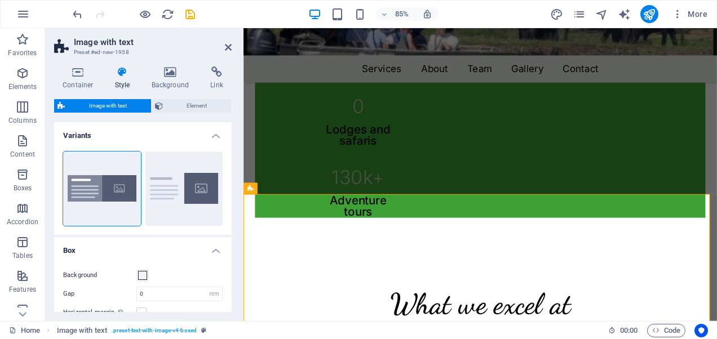
click at [104, 107] on span "Image with text" at bounding box center [107, 106] width 79 height 14
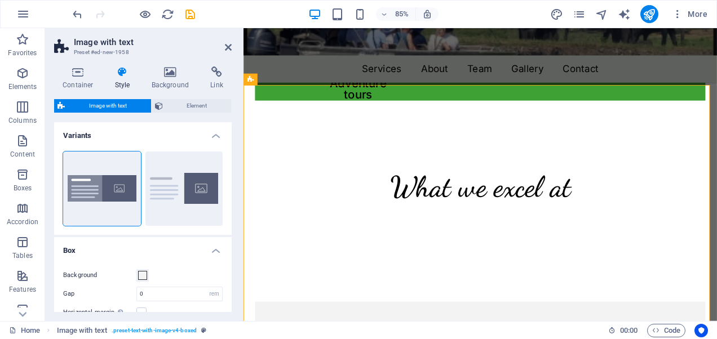
scroll to position [875, 0]
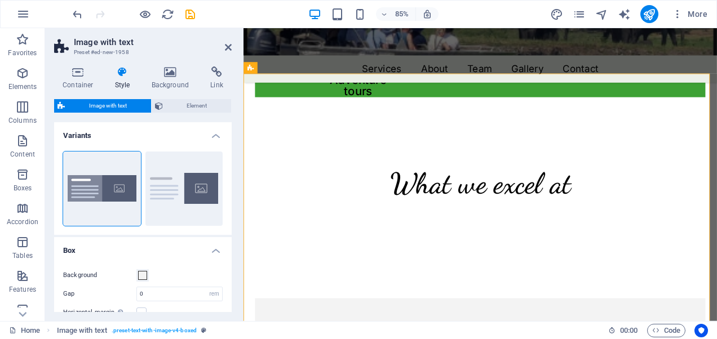
drag, startPoint x: 229, startPoint y: 169, endPoint x: 225, endPoint y: 197, distance: 27.8
click at [225, 197] on div "Boxed Default" at bounding box center [143, 189] width 178 height 92
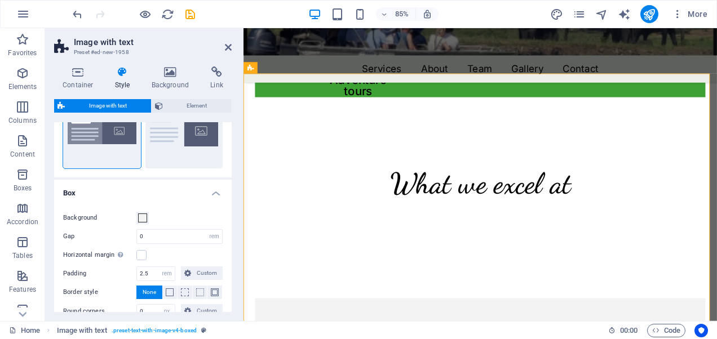
scroll to position [0, 0]
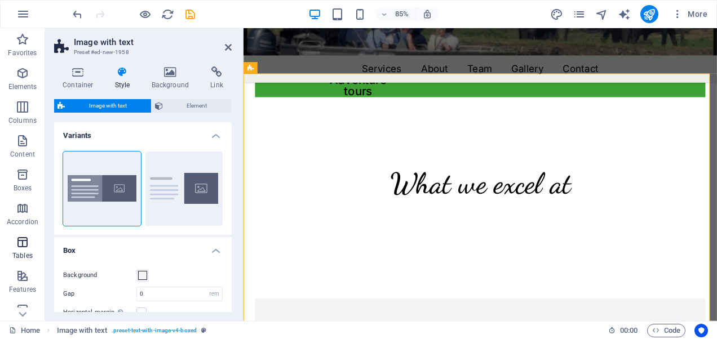
click at [21, 248] on icon "button" at bounding box center [23, 243] width 14 height 14
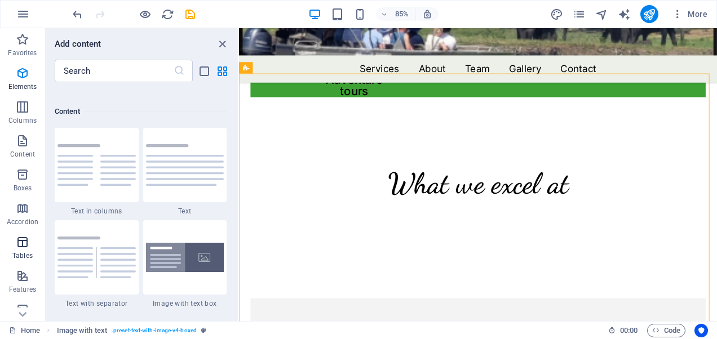
click at [21, 248] on icon "button" at bounding box center [23, 243] width 14 height 14
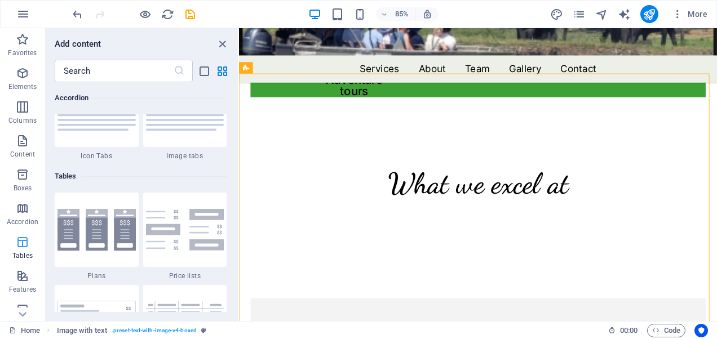
scroll to position [3905, 0]
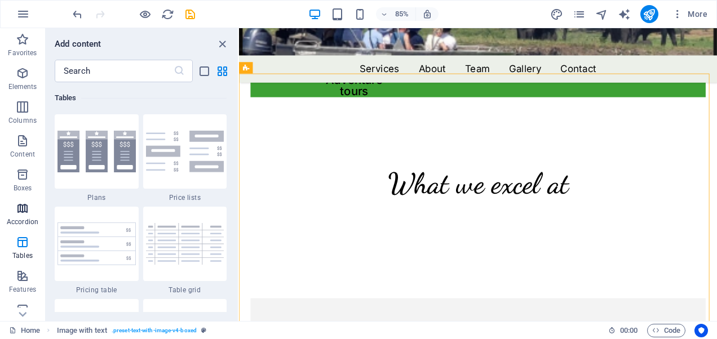
click at [20, 211] on icon "button" at bounding box center [23, 209] width 14 height 14
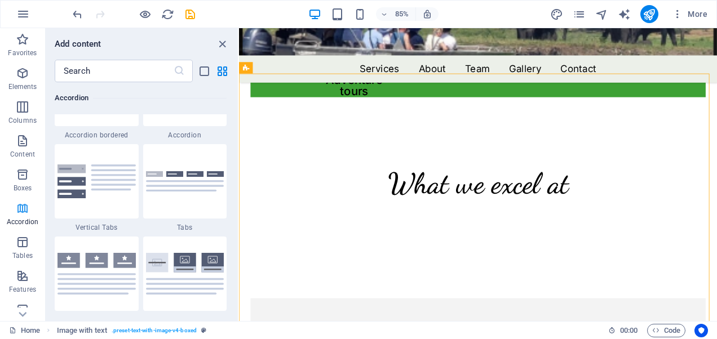
scroll to position [3599, 0]
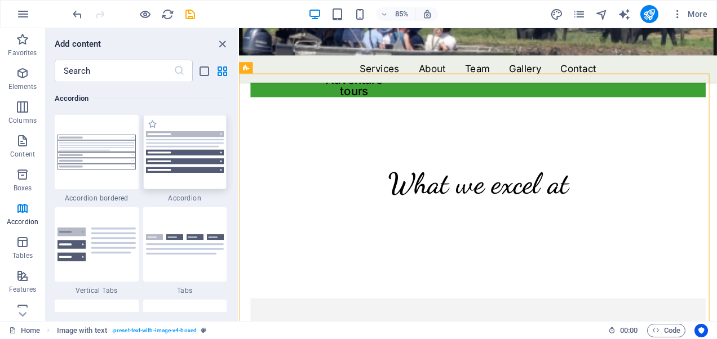
click at [167, 158] on img at bounding box center [185, 152] width 78 height 42
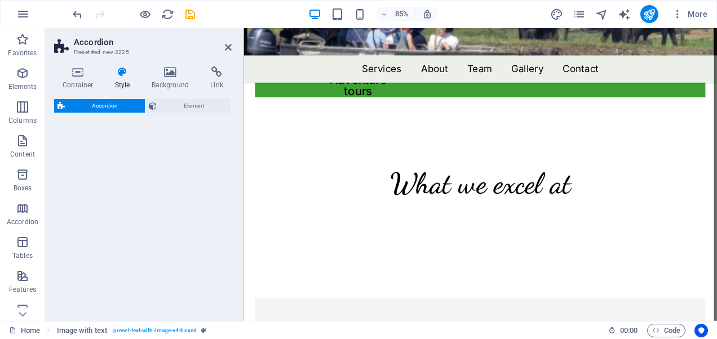
click at [167, 158] on div "Accordion Element" at bounding box center [143, 205] width 178 height 213
select select "rem"
select select "preset-accordion-v3-default"
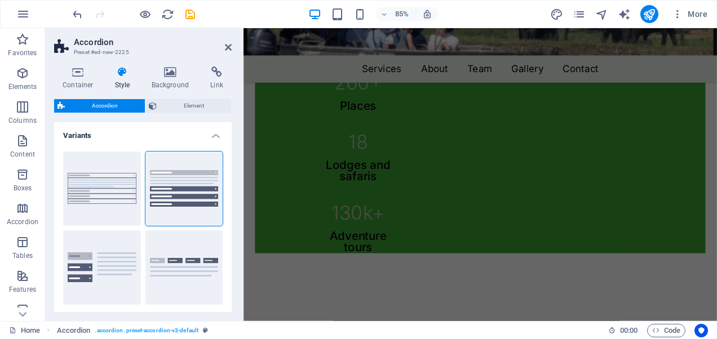
scroll to position [688, 0]
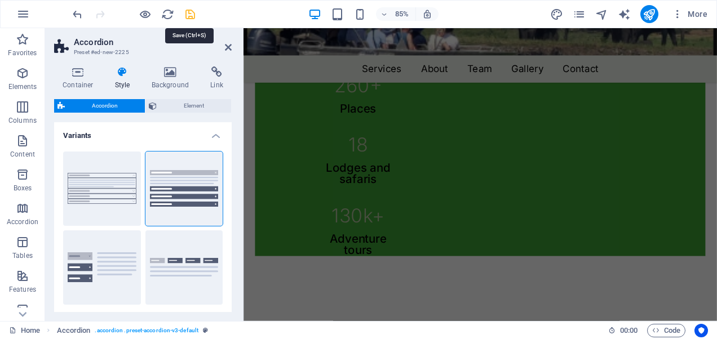
click at [188, 16] on icon "save" at bounding box center [190, 14] width 13 height 13
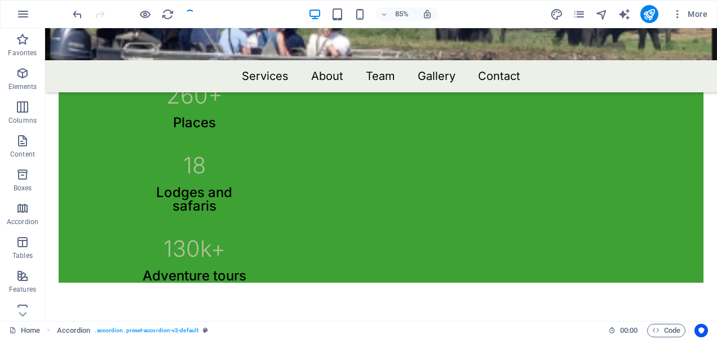
scroll to position [1284, 0]
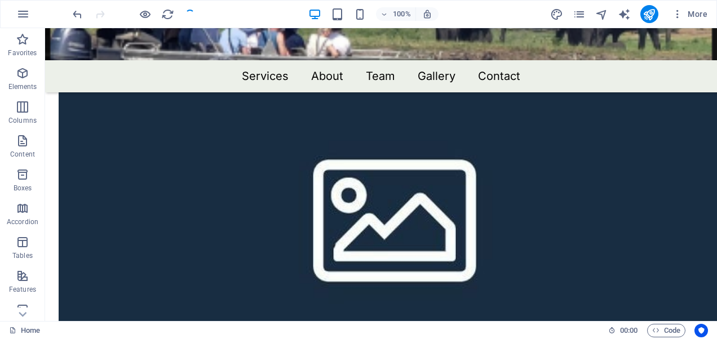
checkbox input "false"
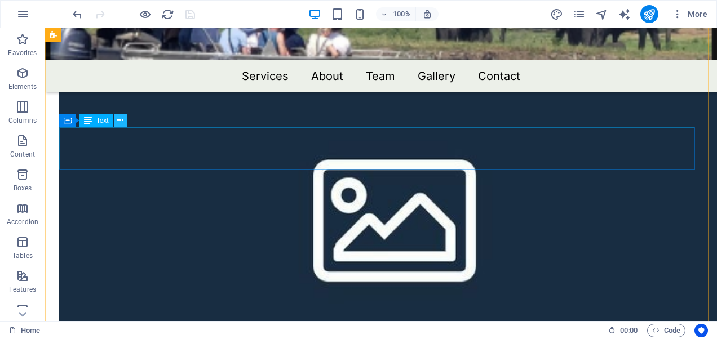
click at [122, 124] on icon at bounding box center [120, 120] width 6 height 12
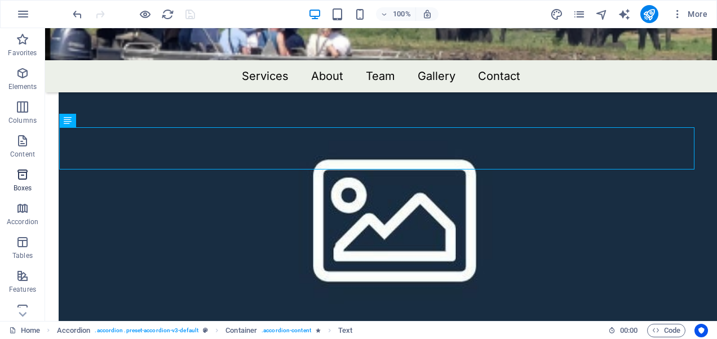
click at [16, 170] on icon "button" at bounding box center [23, 175] width 14 height 14
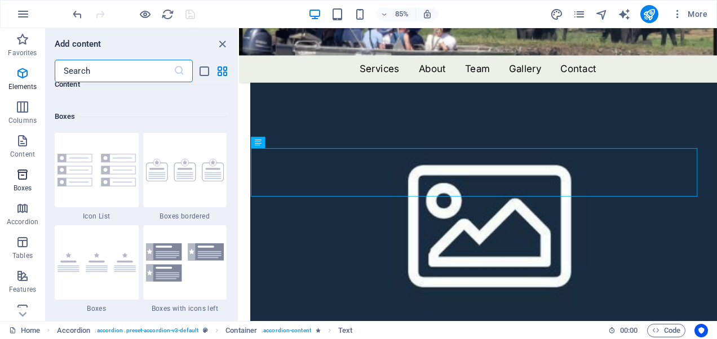
scroll to position [3110, 0]
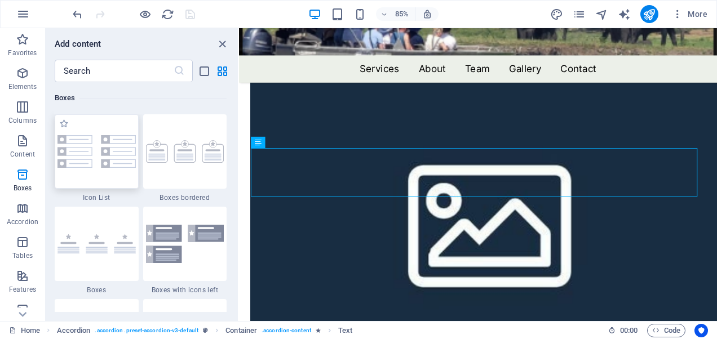
click at [80, 149] on img at bounding box center [97, 151] width 78 height 33
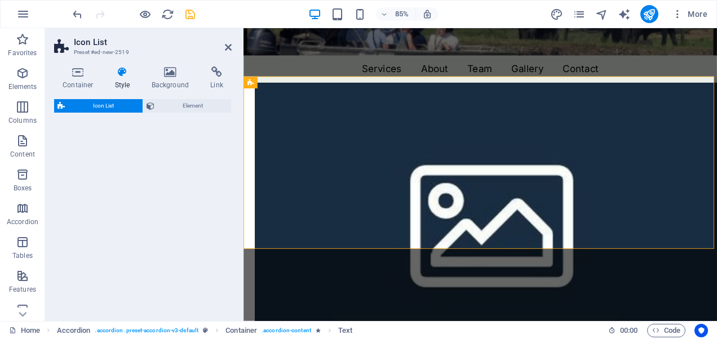
select select "rem"
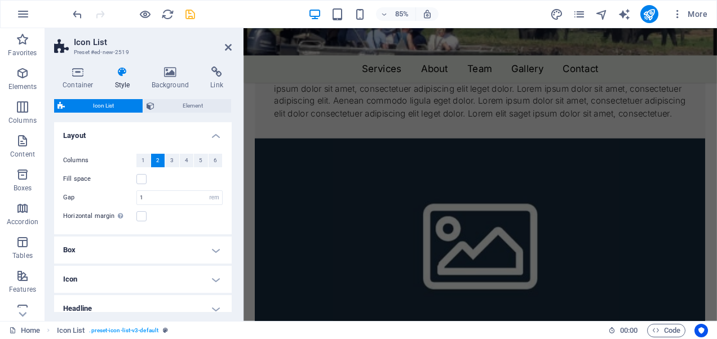
scroll to position [1116, 0]
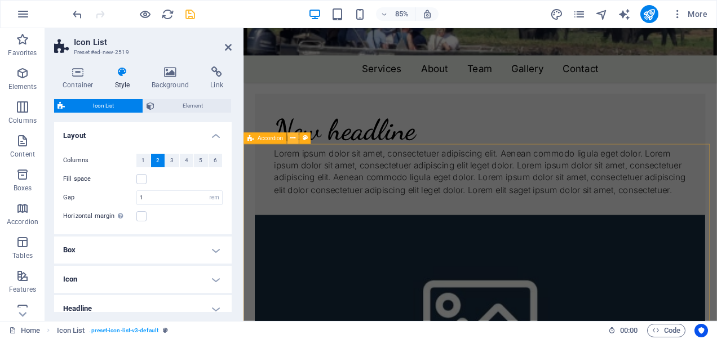
click at [294, 140] on icon at bounding box center [292, 138] width 5 height 10
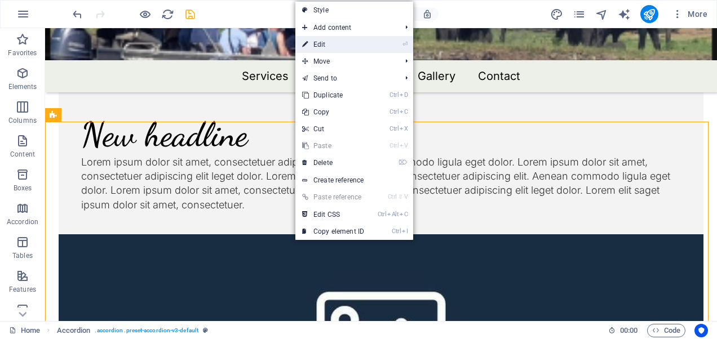
click at [337, 47] on link "⏎ Edit" at bounding box center [333, 44] width 76 height 17
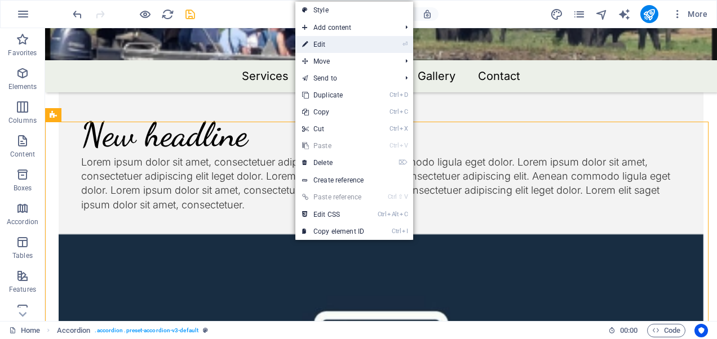
select select "rem"
select select "preset-accordion-v3-default"
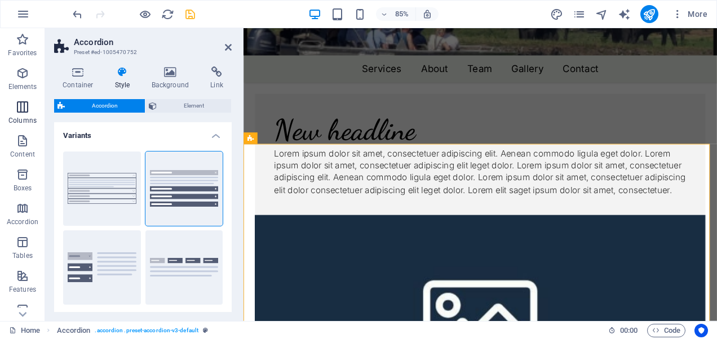
click at [28, 108] on icon "button" at bounding box center [23, 107] width 14 height 14
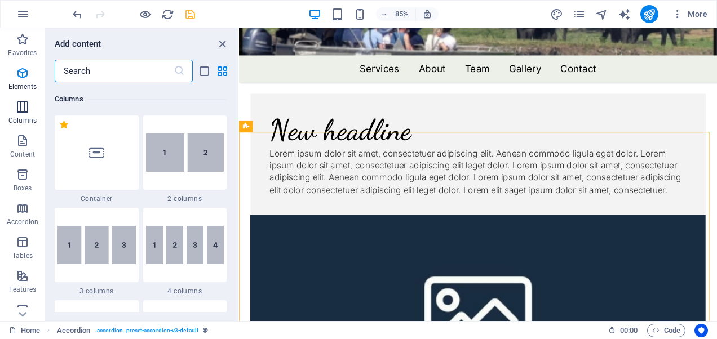
scroll to position [558, 0]
click at [236, 108] on div "Favorites 1 Star Headline 1 Star Container Elements 1 Star Headline 1 Star Text…" at bounding box center [142, 197] width 192 height 230
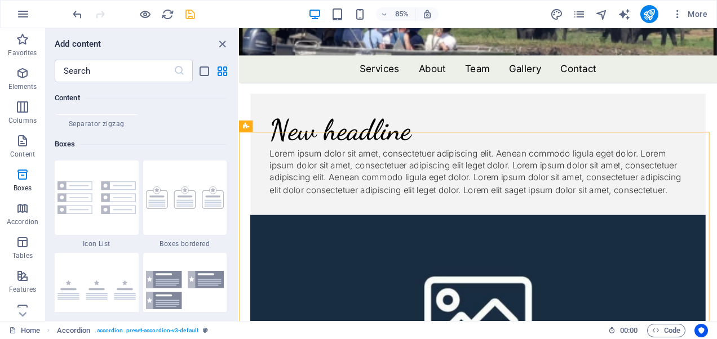
scroll to position [3045, 0]
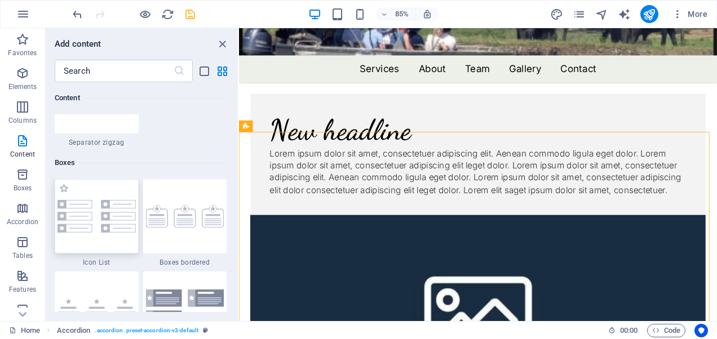
click at [95, 227] on img at bounding box center [97, 216] width 78 height 33
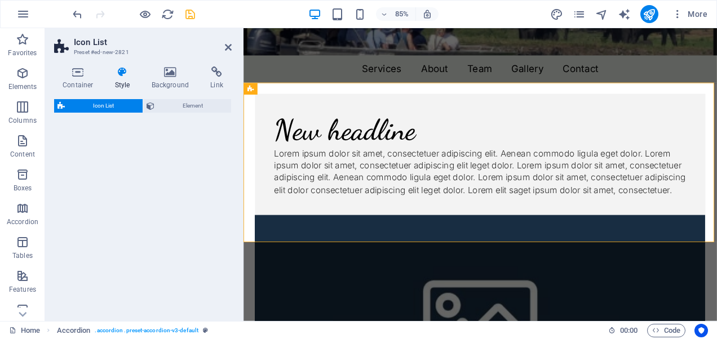
select select "rem"
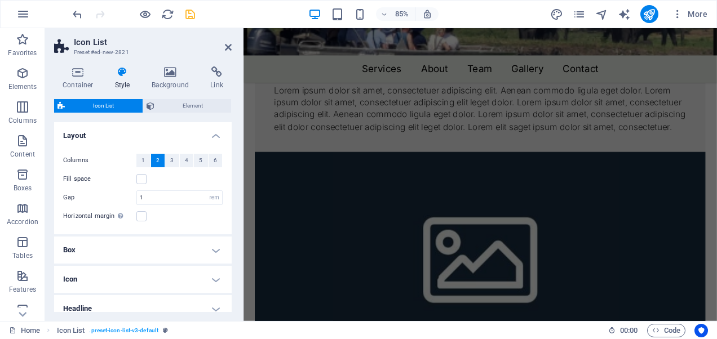
scroll to position [1147, 0]
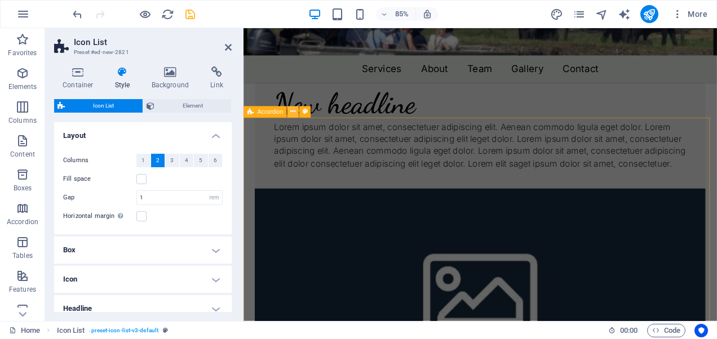
click at [293, 112] on icon at bounding box center [292, 112] width 5 height 10
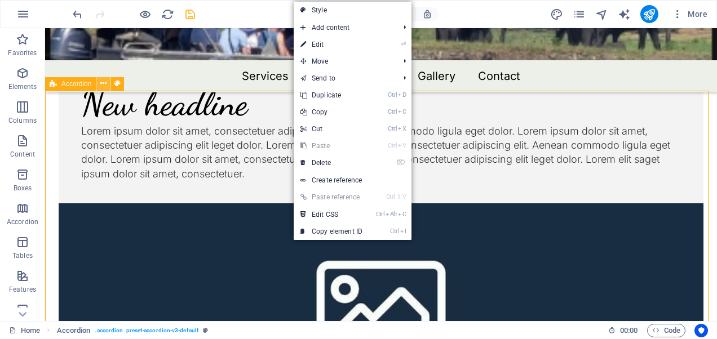
click at [101, 86] on icon at bounding box center [103, 84] width 6 height 12
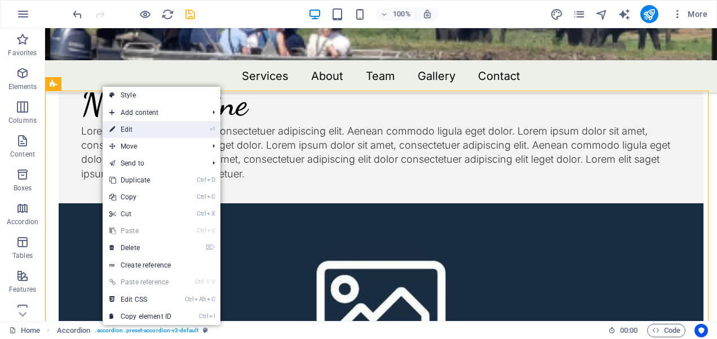
click at [123, 126] on link "⏎ Edit" at bounding box center [141, 129] width 76 height 17
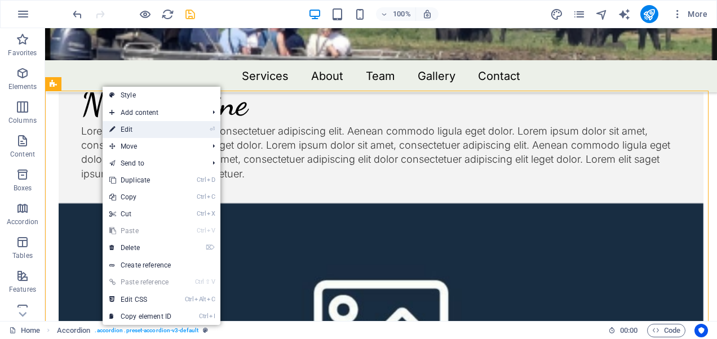
select select "rem"
select select "preset-accordion-v3-default"
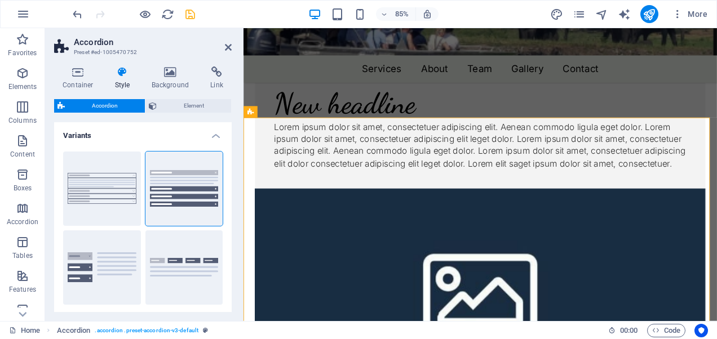
drag, startPoint x: 229, startPoint y: 140, endPoint x: 228, endPoint y: 158, distance: 17.5
click at [228, 158] on li "Variants Border Default Vertical Tabs Tabs" at bounding box center [143, 218] width 178 height 192
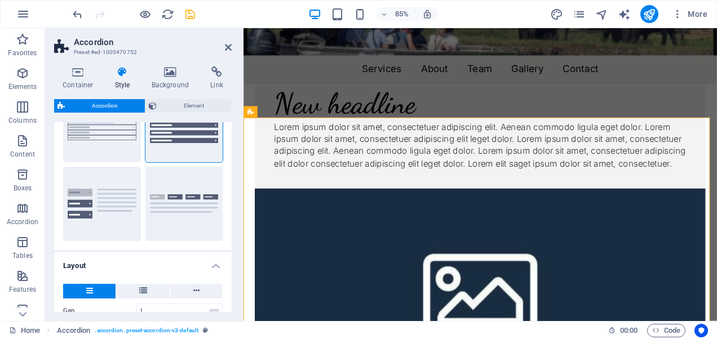
scroll to position [0, 0]
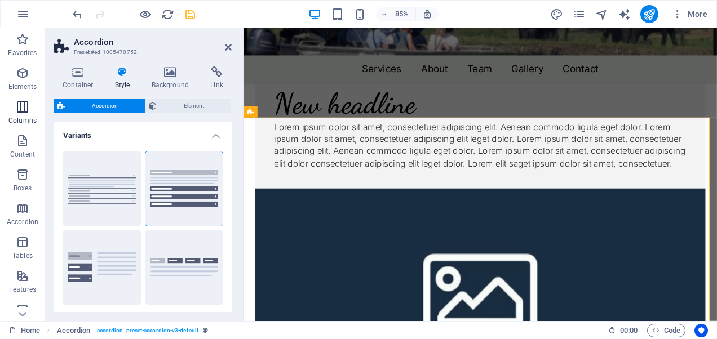
click at [23, 107] on icon "button" at bounding box center [23, 107] width 14 height 14
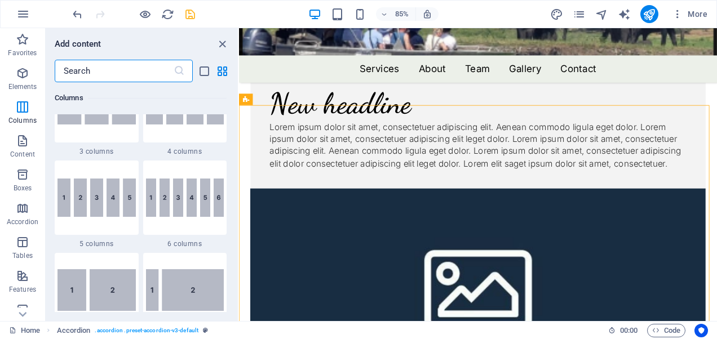
scroll to position [734, 0]
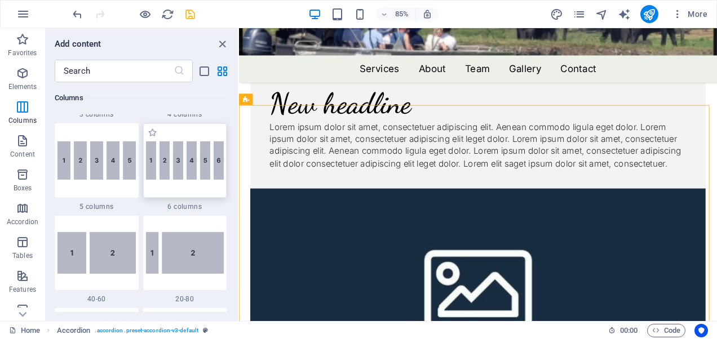
click at [189, 170] on img at bounding box center [185, 161] width 78 height 38
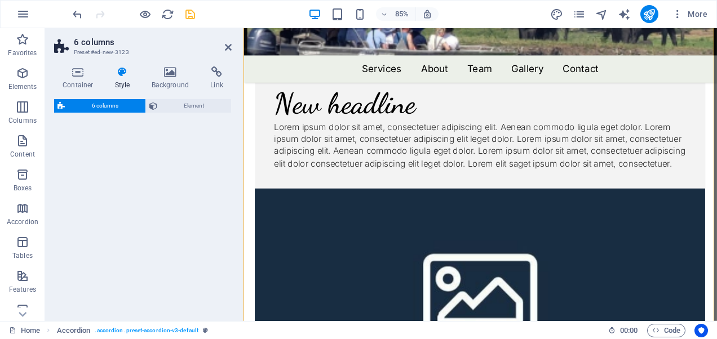
select select "rem"
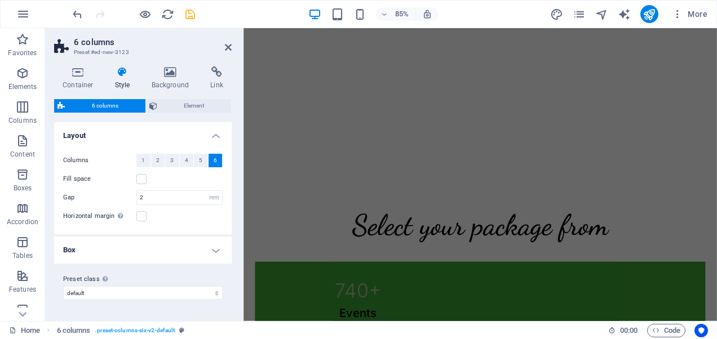
scroll to position [0, 0]
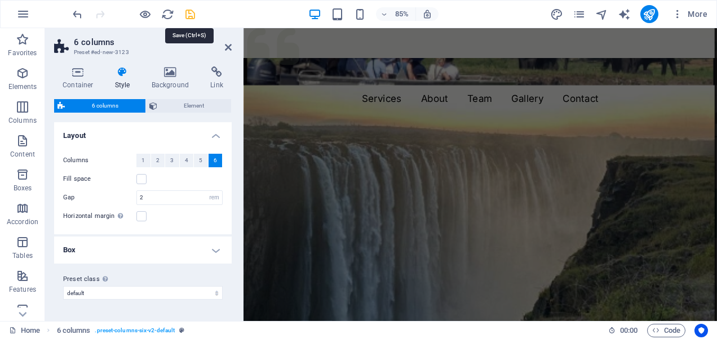
click at [189, 9] on icon "save" at bounding box center [190, 14] width 13 height 13
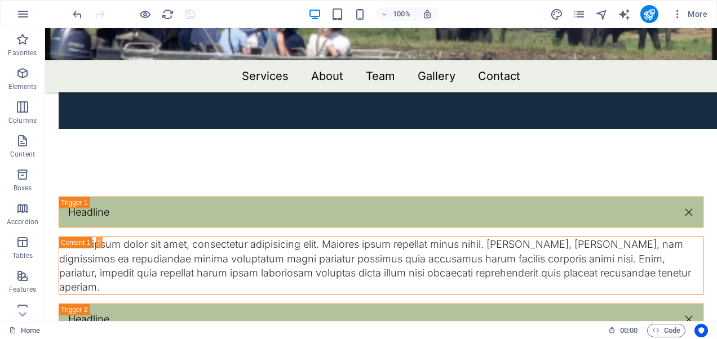
scroll to position [1491, 0]
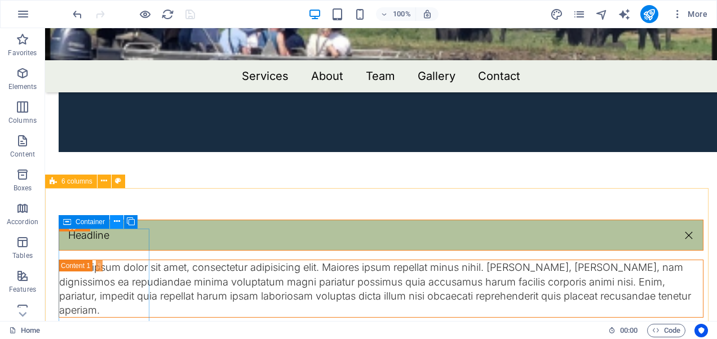
click at [117, 221] on icon at bounding box center [117, 222] width 6 height 12
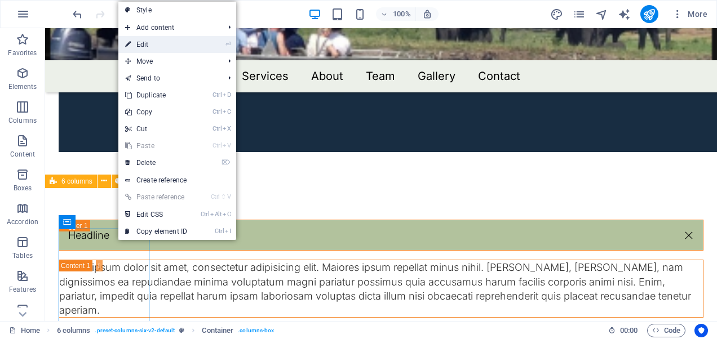
click at [165, 46] on link "⏎ Edit" at bounding box center [156, 44] width 76 height 17
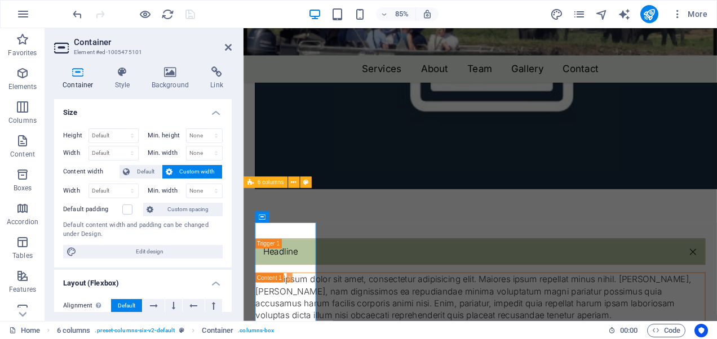
scroll to position [1562, 0]
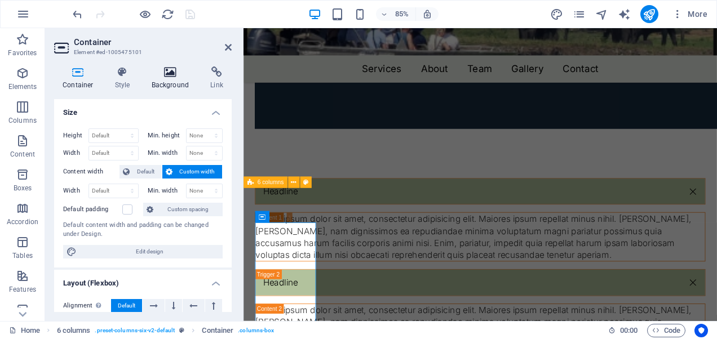
click at [170, 78] on h4 "Background" at bounding box center [172, 79] width 59 height 24
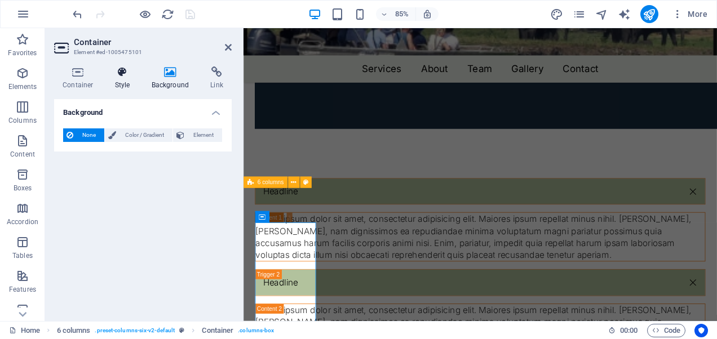
click at [139, 73] on h4 "Style" at bounding box center [125, 79] width 37 height 24
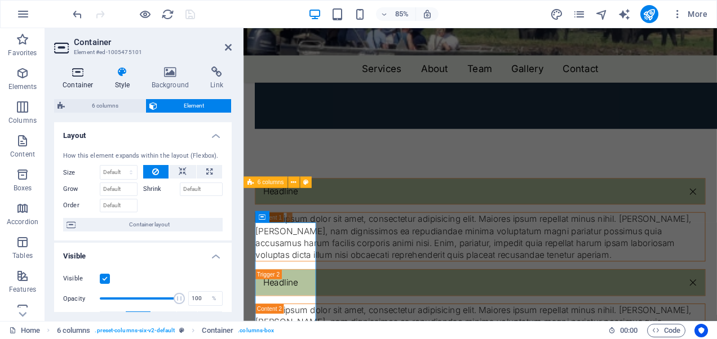
click at [80, 74] on icon at bounding box center [78, 72] width 48 height 11
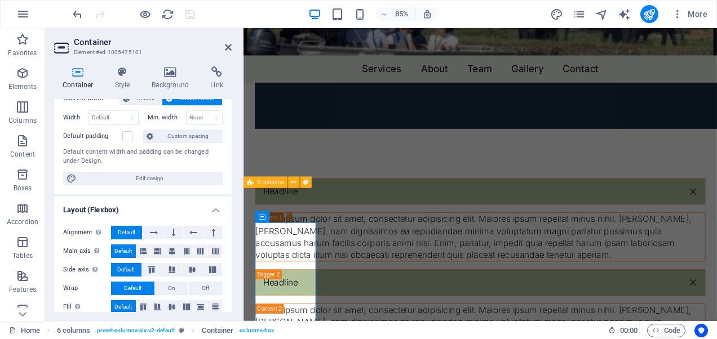
scroll to position [60, 0]
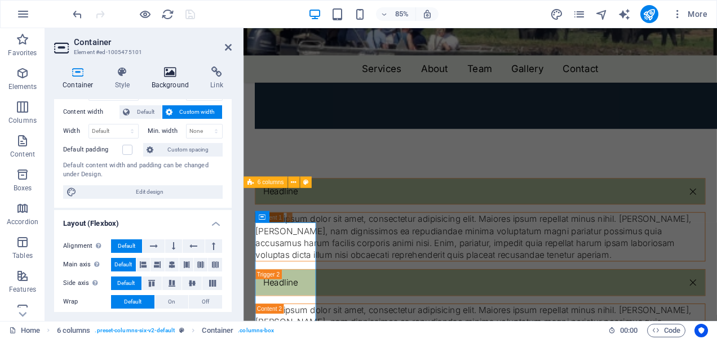
click at [165, 74] on icon at bounding box center [170, 72] width 55 height 11
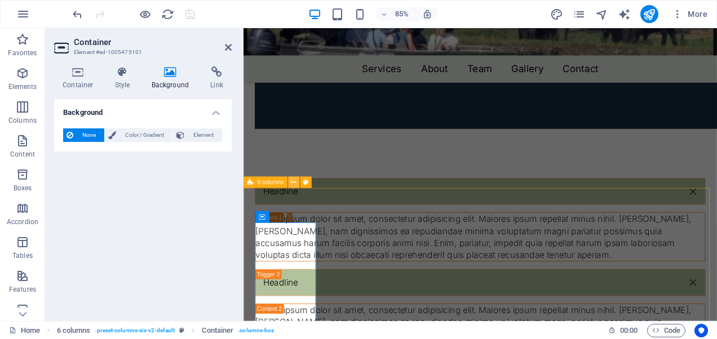
click at [295, 184] on icon at bounding box center [293, 183] width 5 height 10
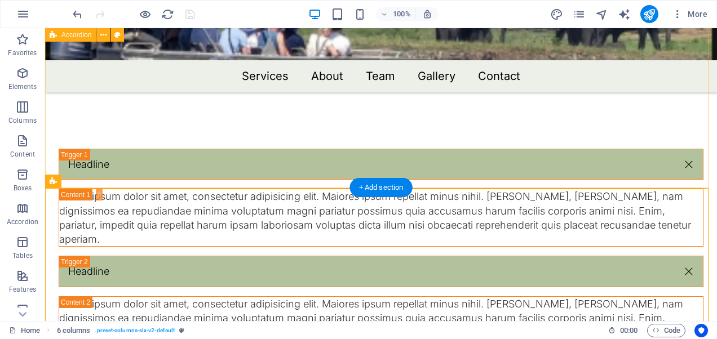
scroll to position [1491, 0]
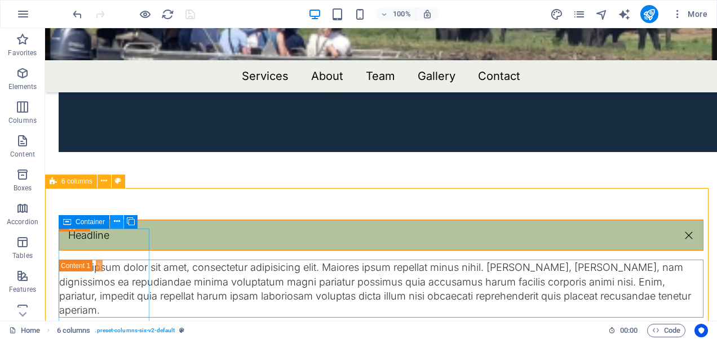
click at [115, 219] on icon at bounding box center [117, 222] width 6 height 12
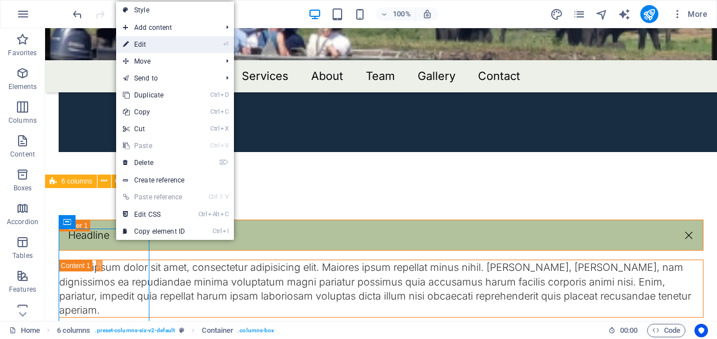
click at [144, 46] on link "⏎ Edit" at bounding box center [154, 44] width 76 height 17
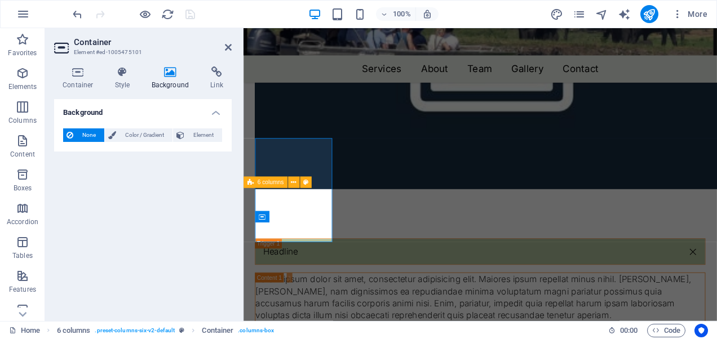
scroll to position [1562, 0]
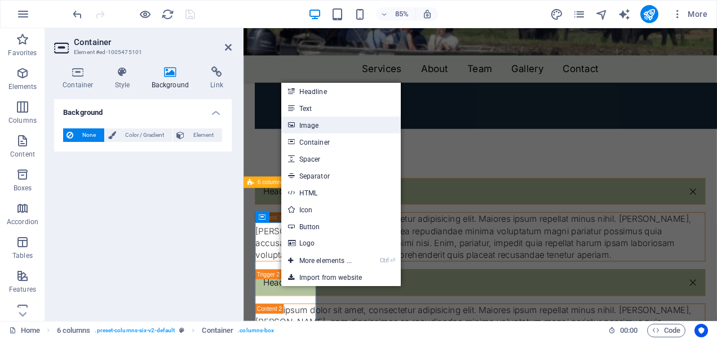
click at [309, 127] on link "Image" at bounding box center [341, 125] width 120 height 17
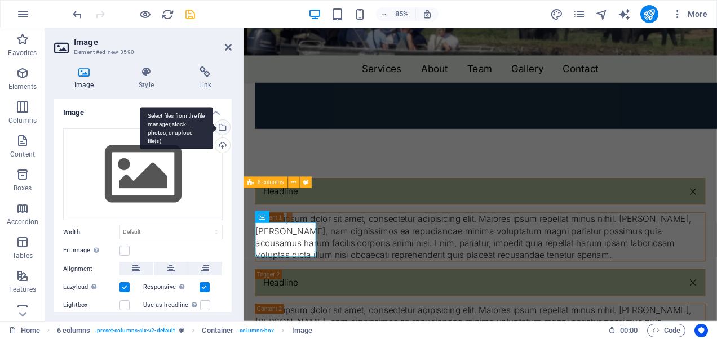
click at [213, 127] on div "Select files from the file manager, stock photos, or upload file(s)" at bounding box center [176, 128] width 73 height 42
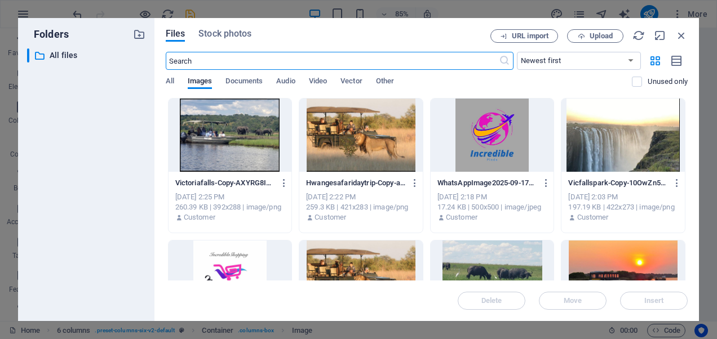
scroll to position [1548, 0]
click at [219, 127] on div at bounding box center [230, 135] width 123 height 73
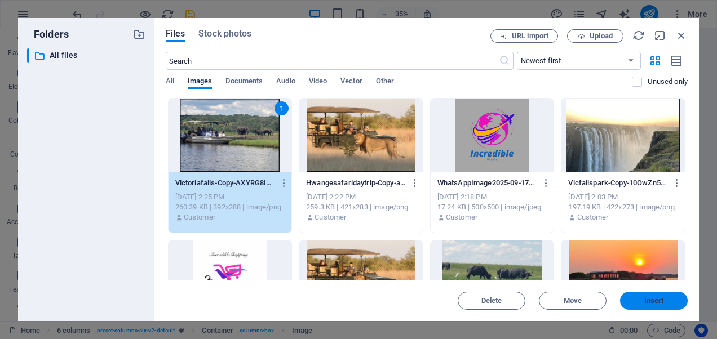
click at [630, 301] on span "Insert" at bounding box center [654, 301] width 59 height 7
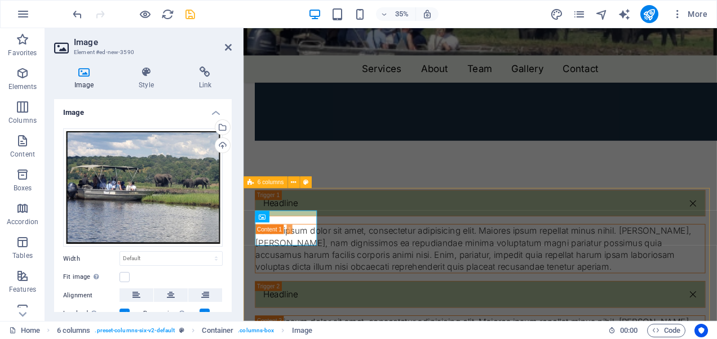
scroll to position [1562, 0]
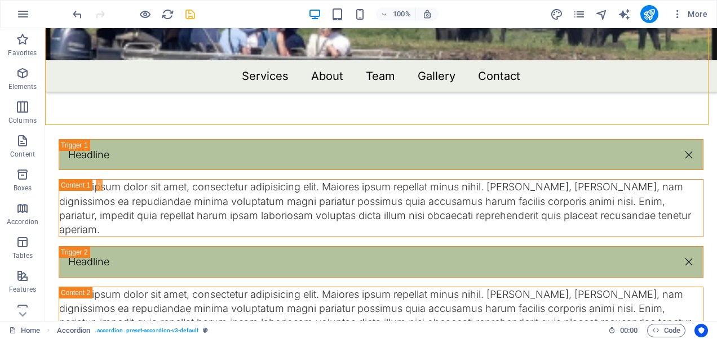
scroll to position [1577, 0]
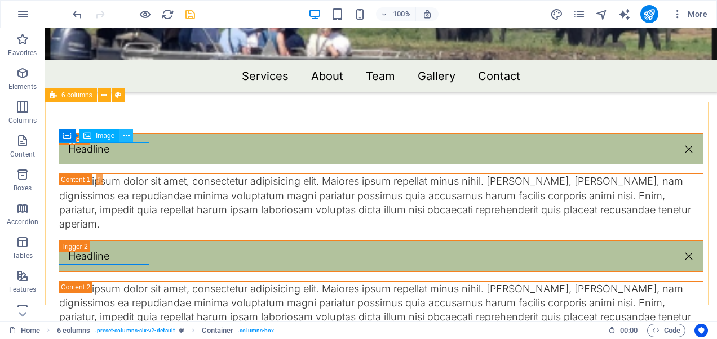
click at [124, 138] on icon at bounding box center [126, 136] width 6 height 12
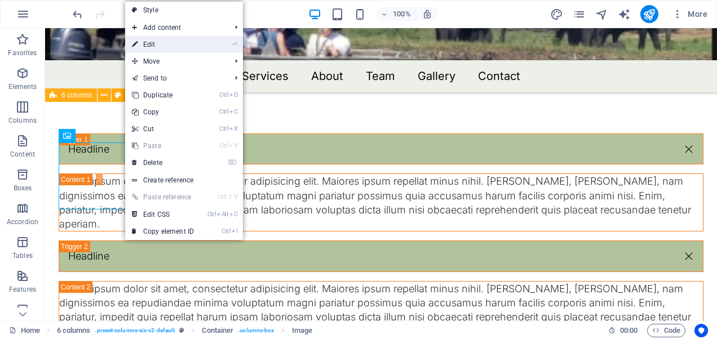
click at [152, 39] on link "⏎ Edit" at bounding box center [163, 44] width 76 height 17
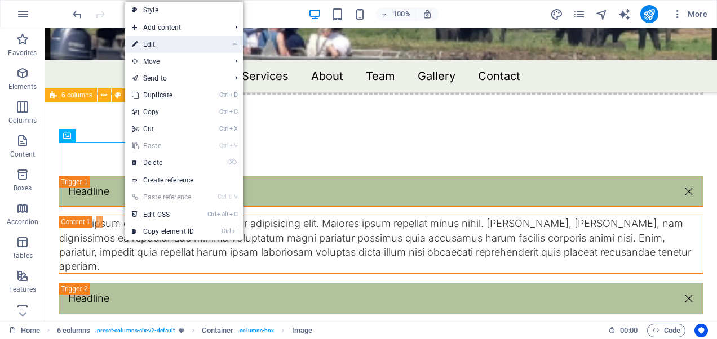
scroll to position [1662, 0]
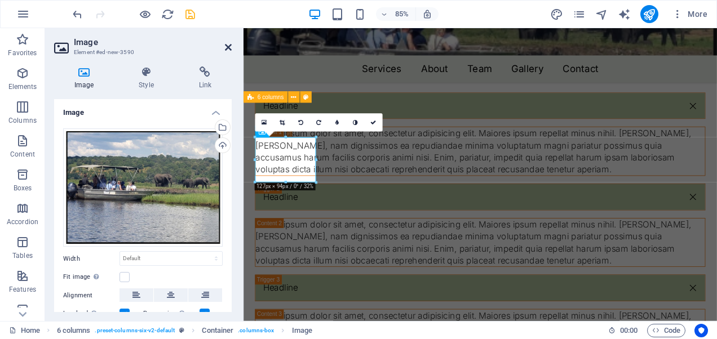
click at [231, 47] on icon at bounding box center [228, 47] width 7 height 9
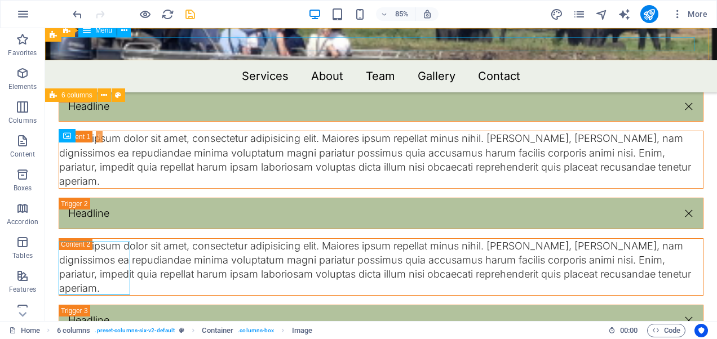
scroll to position [1577, 0]
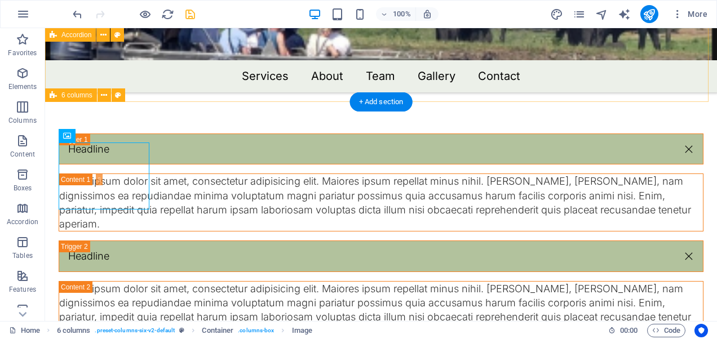
click at [267, 93] on div "Headline Lorem ipsum dolor sit amet, consectetur adipisicing elit. Maiores ipsu…" at bounding box center [381, 341] width 672 height 497
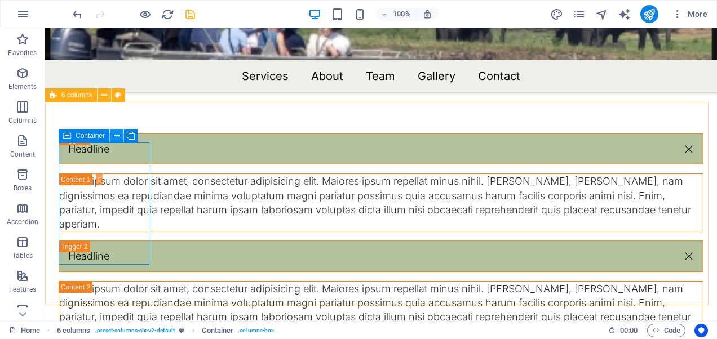
click at [117, 137] on icon at bounding box center [117, 136] width 6 height 12
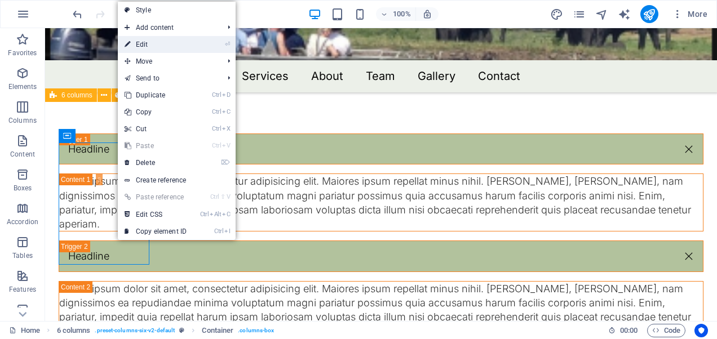
click at [144, 43] on link "⏎ Edit" at bounding box center [156, 44] width 76 height 17
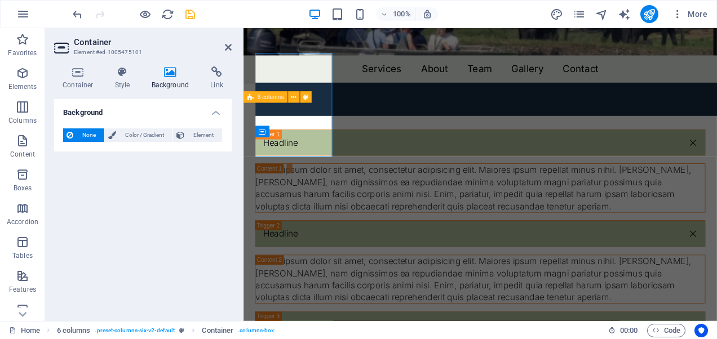
scroll to position [1662, 0]
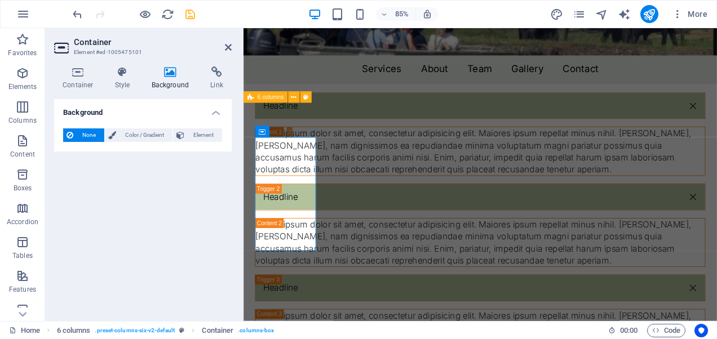
click at [162, 73] on icon at bounding box center [170, 72] width 55 height 11
click at [123, 69] on icon at bounding box center [123, 72] width 32 height 11
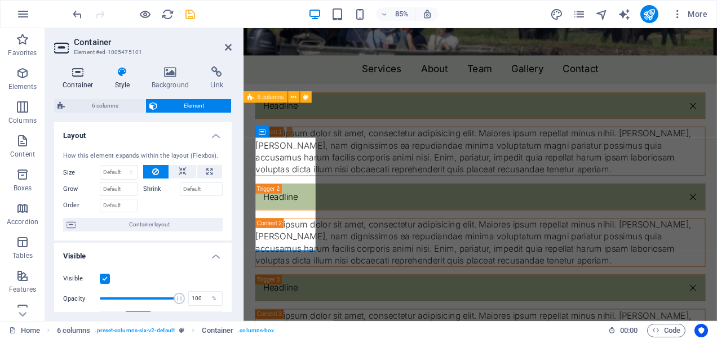
click at [87, 73] on icon at bounding box center [78, 72] width 48 height 11
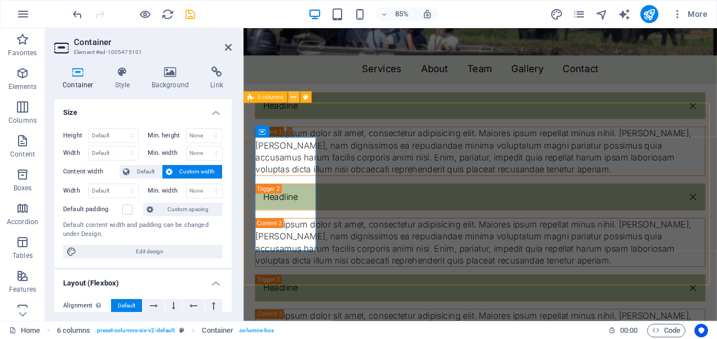
click at [296, 97] on icon at bounding box center [293, 97] width 5 height 10
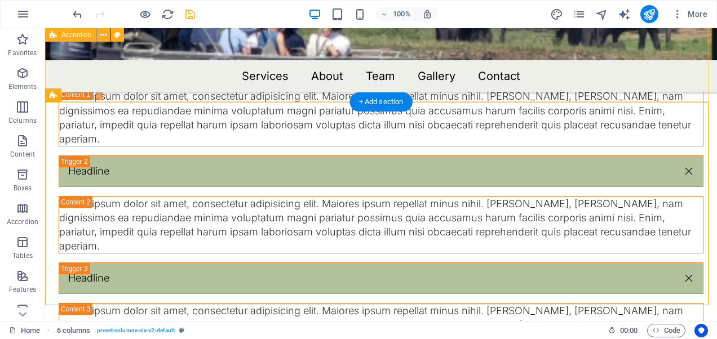
scroll to position [1577, 0]
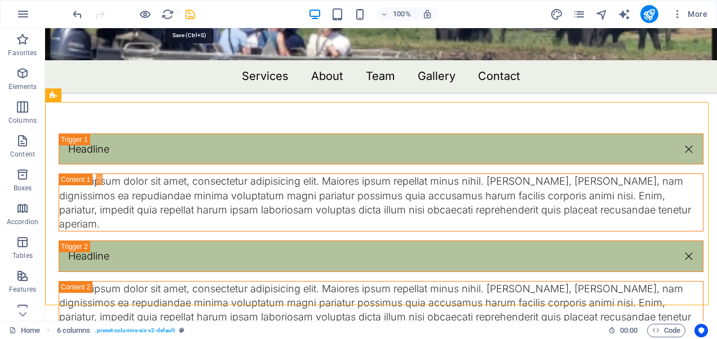
click at [189, 10] on icon "save" at bounding box center [190, 14] width 13 height 13
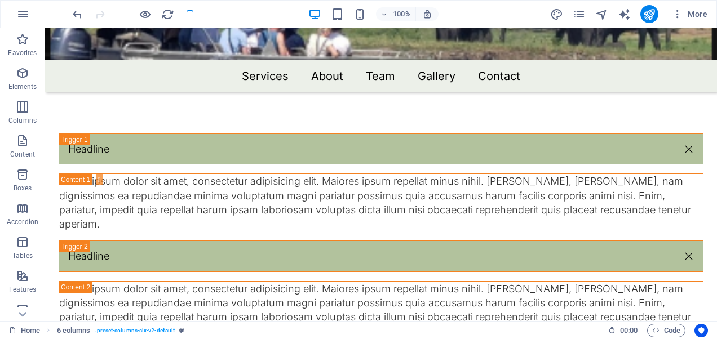
checkbox input "false"
